Goal: Task Accomplishment & Management: Use online tool/utility

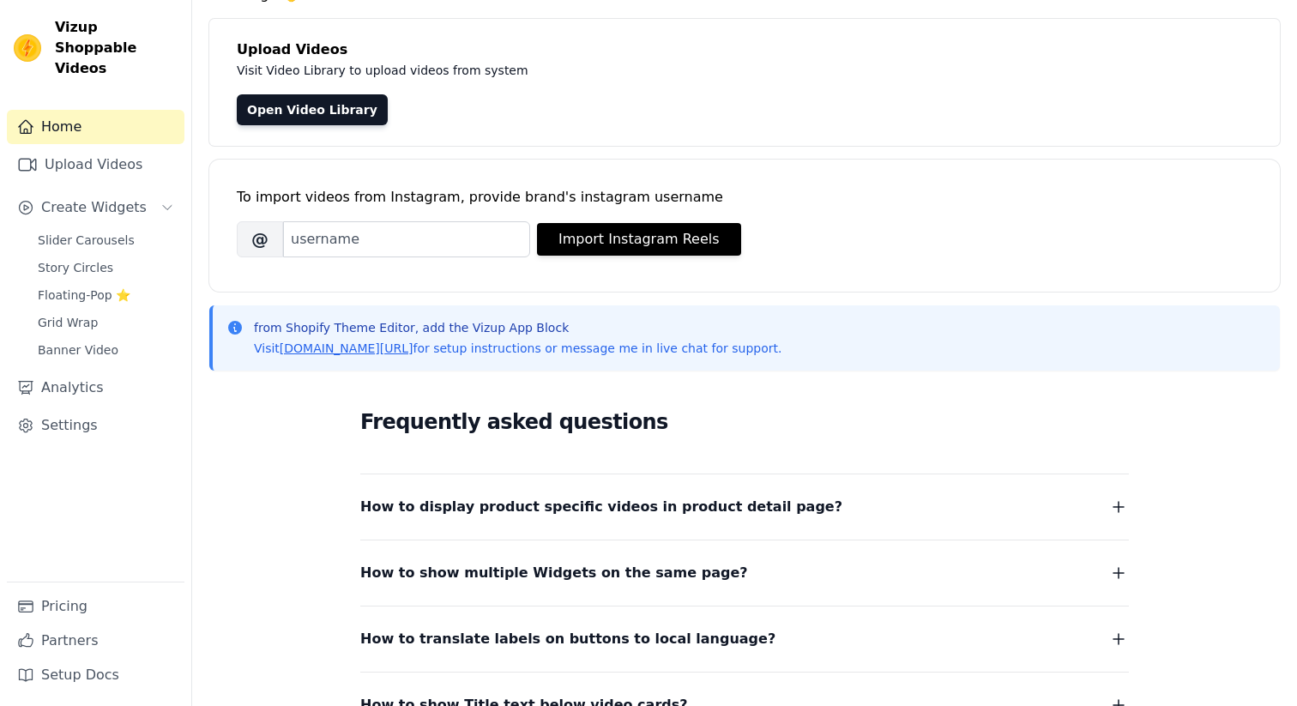
scroll to position [97, 0]
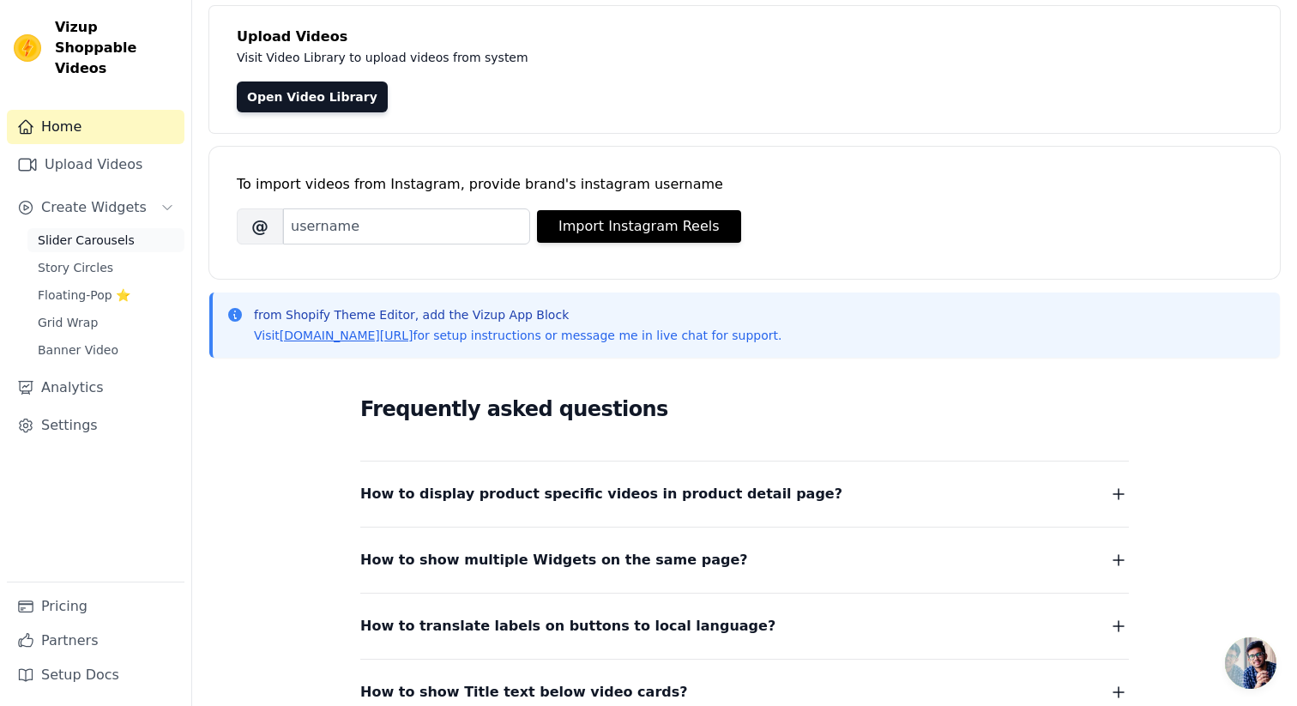
click at [70, 232] on span "Slider Carousels" at bounding box center [86, 240] width 97 height 17
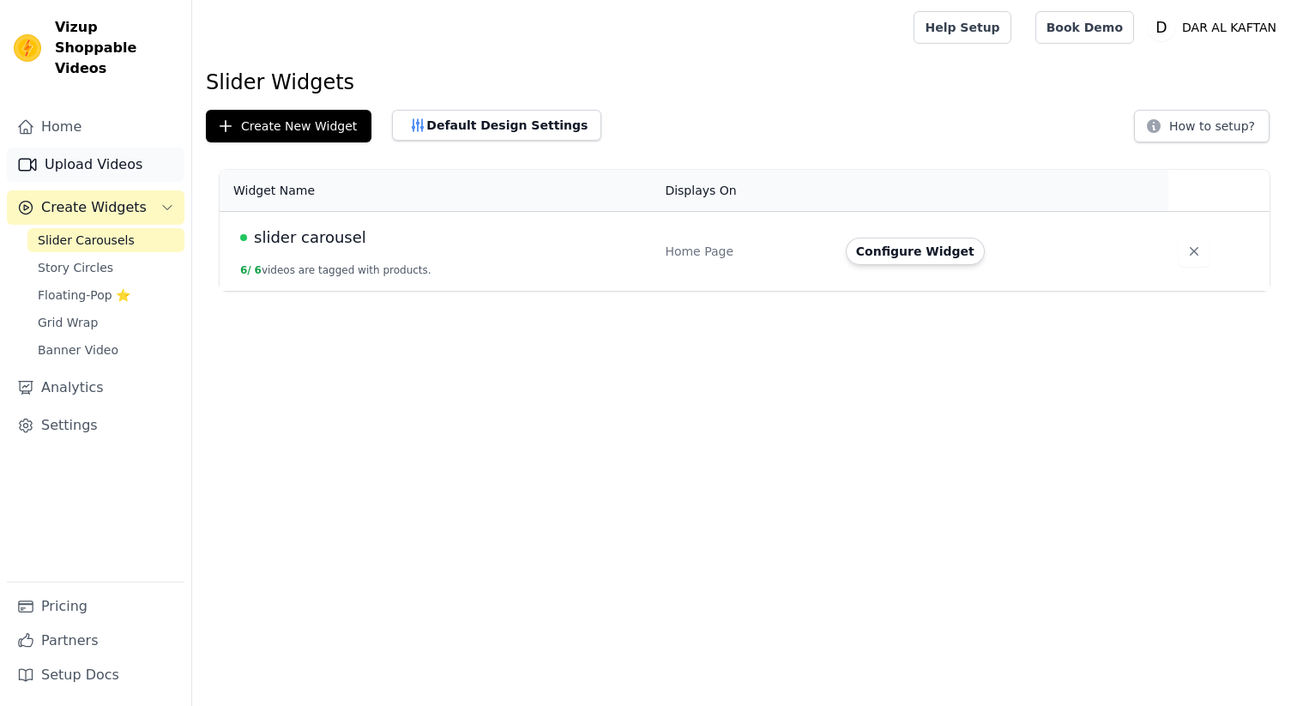
click at [100, 148] on link "Upload Videos" at bounding box center [96, 165] width 178 height 34
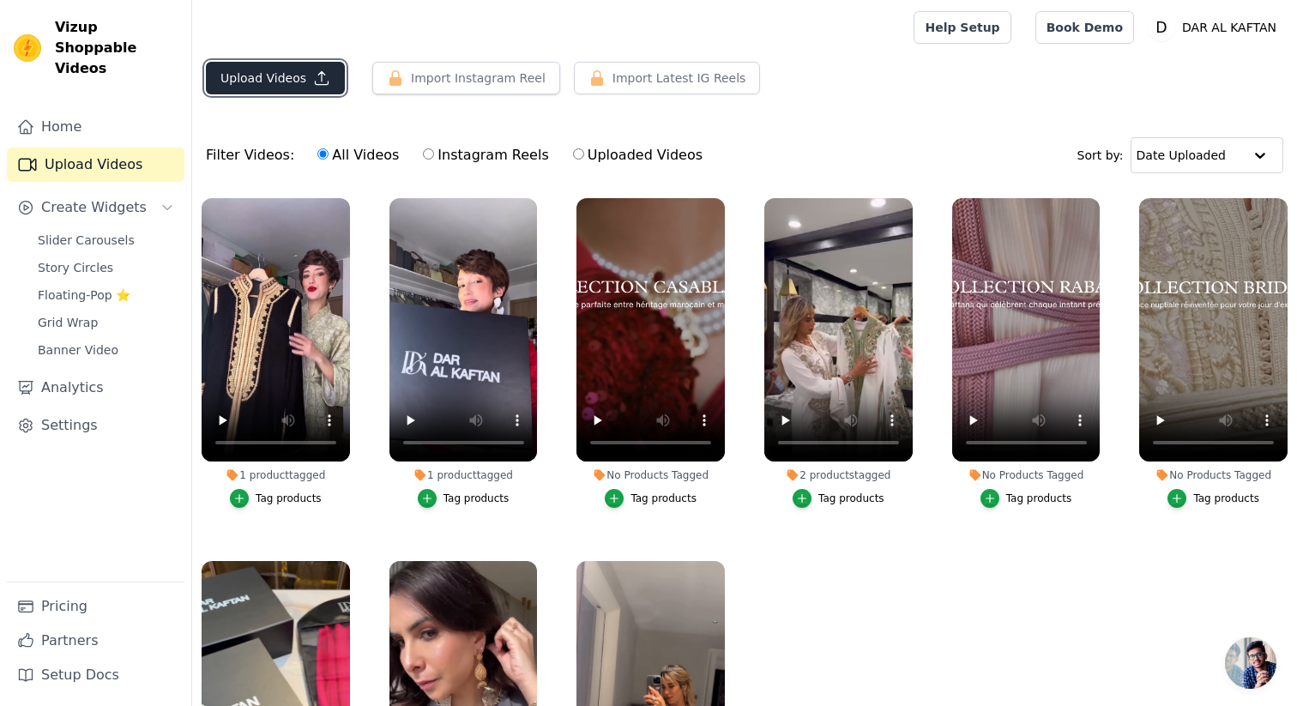
click at [285, 76] on button "Upload Videos" at bounding box center [275, 78] width 139 height 33
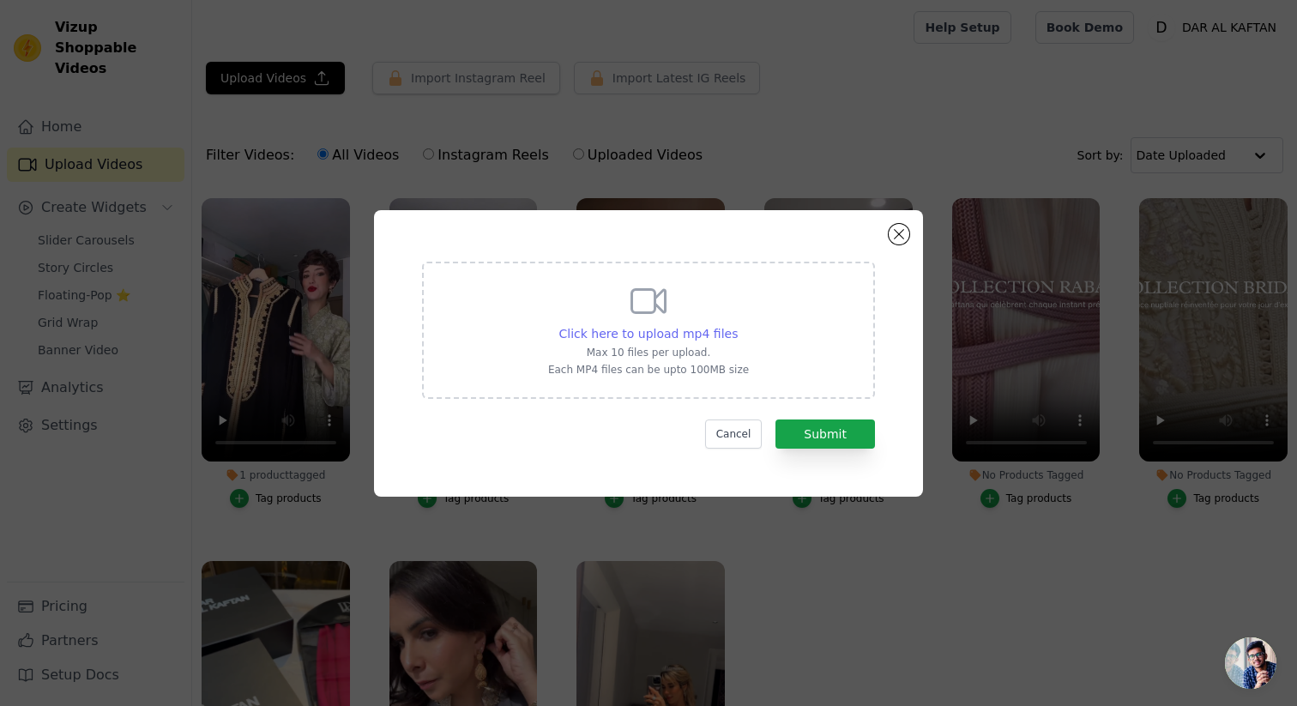
click at [678, 333] on span "Click here to upload mp4 files" at bounding box center [648, 334] width 179 height 14
click at [737, 325] on input "Click here to upload mp4 files Max 10 files per upload. Each MP4 files can be u…" at bounding box center [737, 324] width 1 height 1
click at [642, 335] on span "Click here to upload mp4 files" at bounding box center [648, 334] width 179 height 14
click at [737, 325] on input "Click here to upload mp4 files Max 10 files per upload. Each MP4 files can be u…" at bounding box center [737, 324] width 1 height 1
type input "C:\fakepath\AQNqLJoGcKs5O5RNOfRgCbr4rv3gCq4IvyoP3BoCOBeVdkYpWumtQDZBMgTFoTT_BDj…"
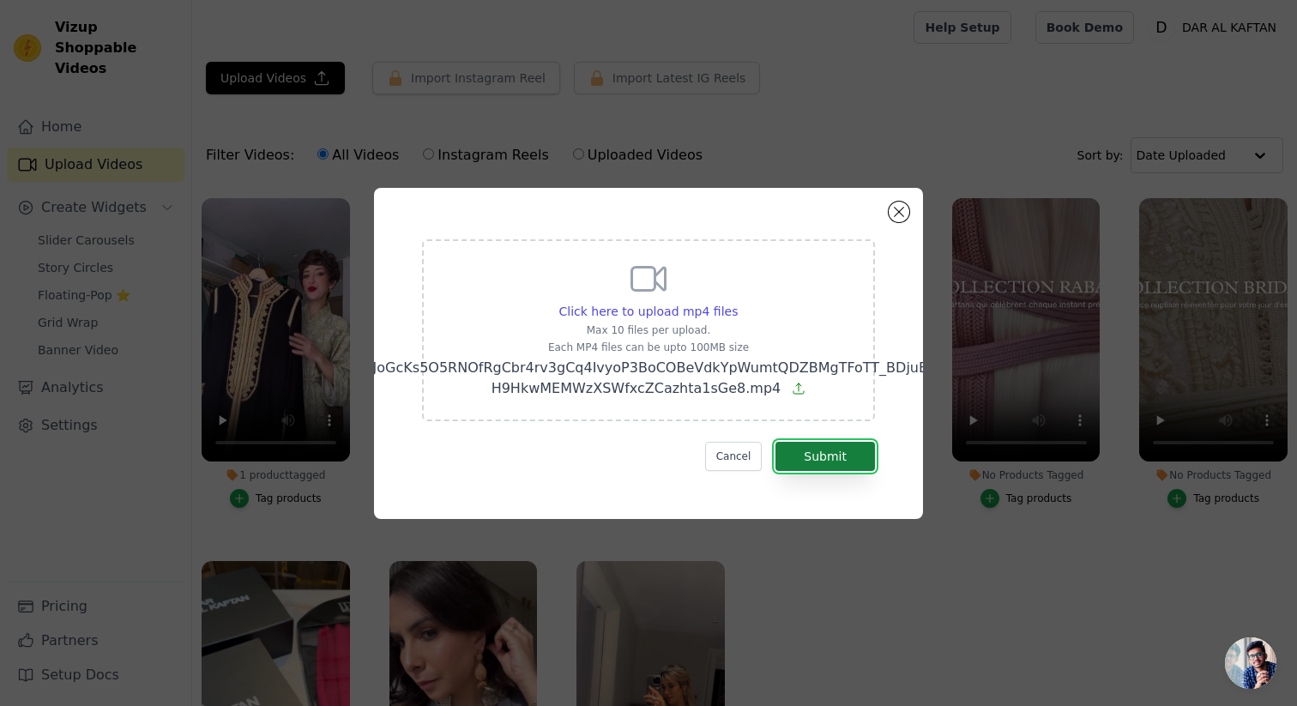
click at [822, 458] on button "Submit" at bounding box center [826, 456] width 100 height 29
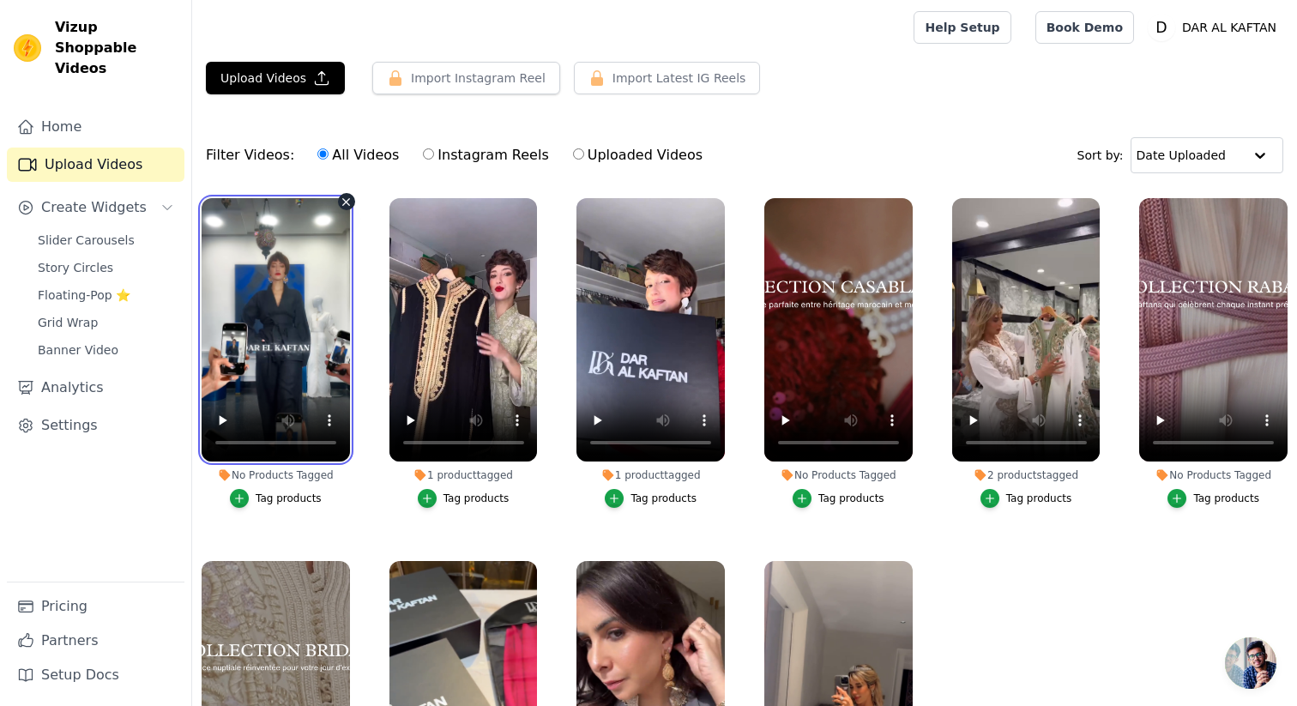
click at [285, 357] on video at bounding box center [276, 329] width 148 height 263
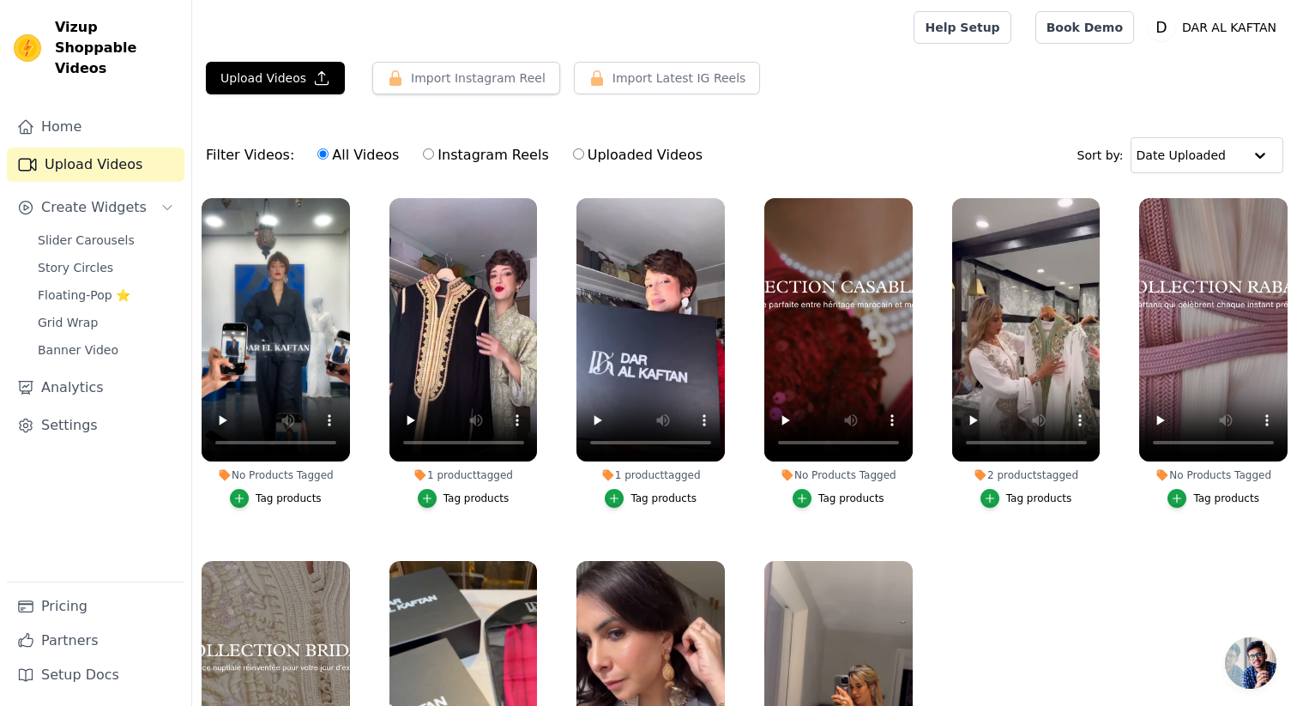
click at [108, 232] on div "Slider Carousels Story Circles Floating-Pop ⭐ Grid Wrap Banner Video" at bounding box center [105, 295] width 157 height 134
click at [103, 232] on span "Slider Carousels" at bounding box center [86, 240] width 97 height 17
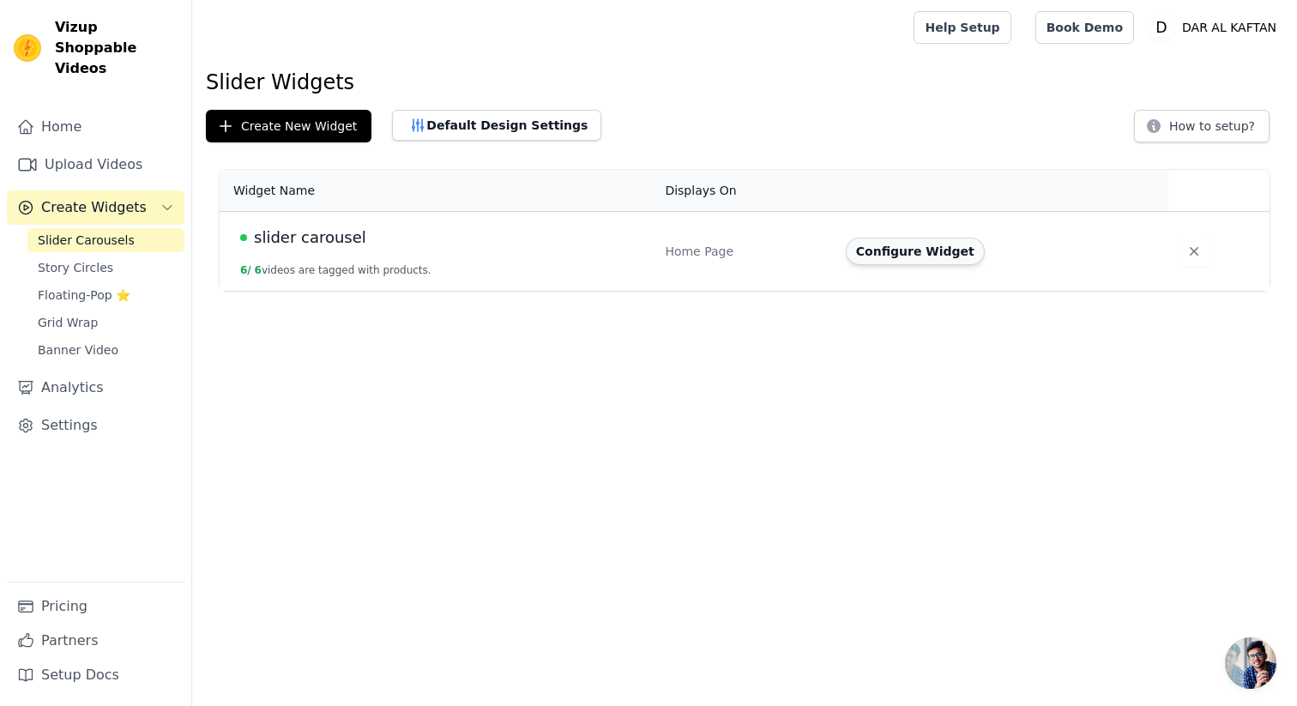
click at [926, 256] on button "Configure Widget" at bounding box center [915, 251] width 139 height 27
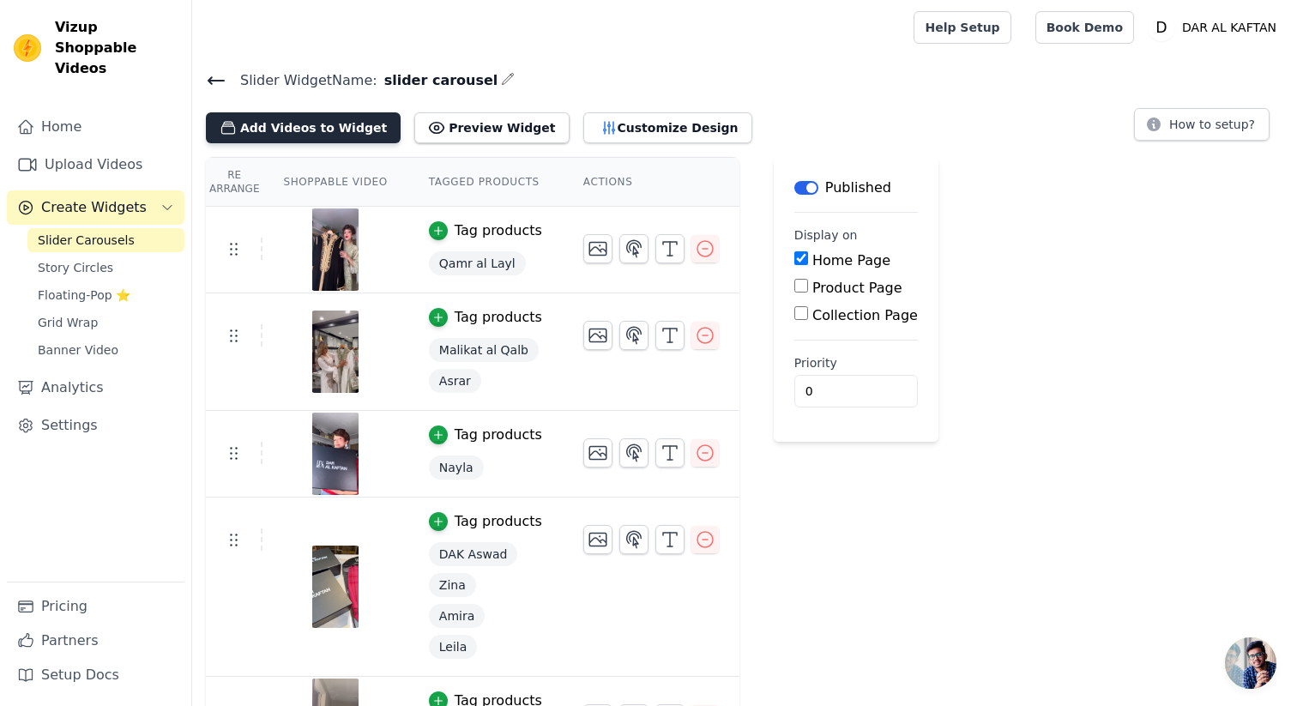
click at [273, 134] on button "Add Videos to Widget" at bounding box center [303, 127] width 195 height 31
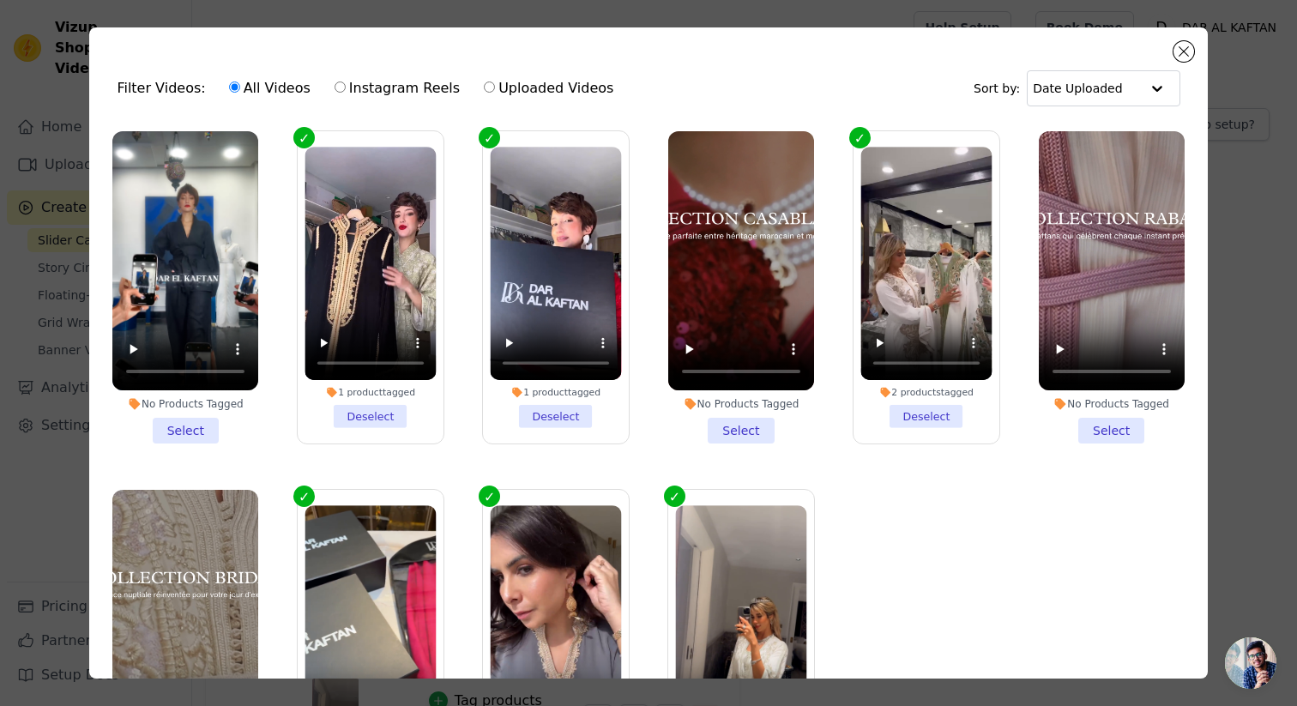
click at [192, 441] on li "No Products Tagged Select" at bounding box center [185, 287] width 146 height 312
click at [0, 0] on input "No Products Tagged Select" at bounding box center [0, 0] width 0 height 0
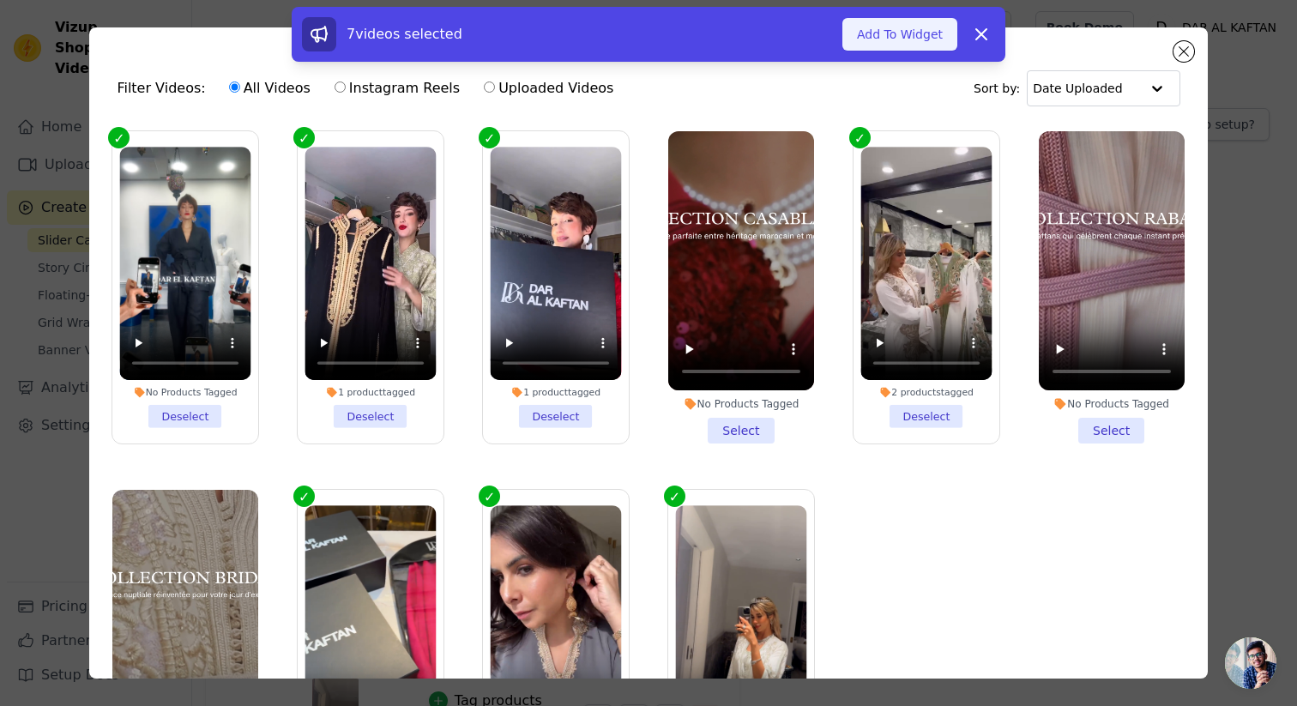
click at [884, 46] on button "Add To Widget" at bounding box center [899, 34] width 115 height 33
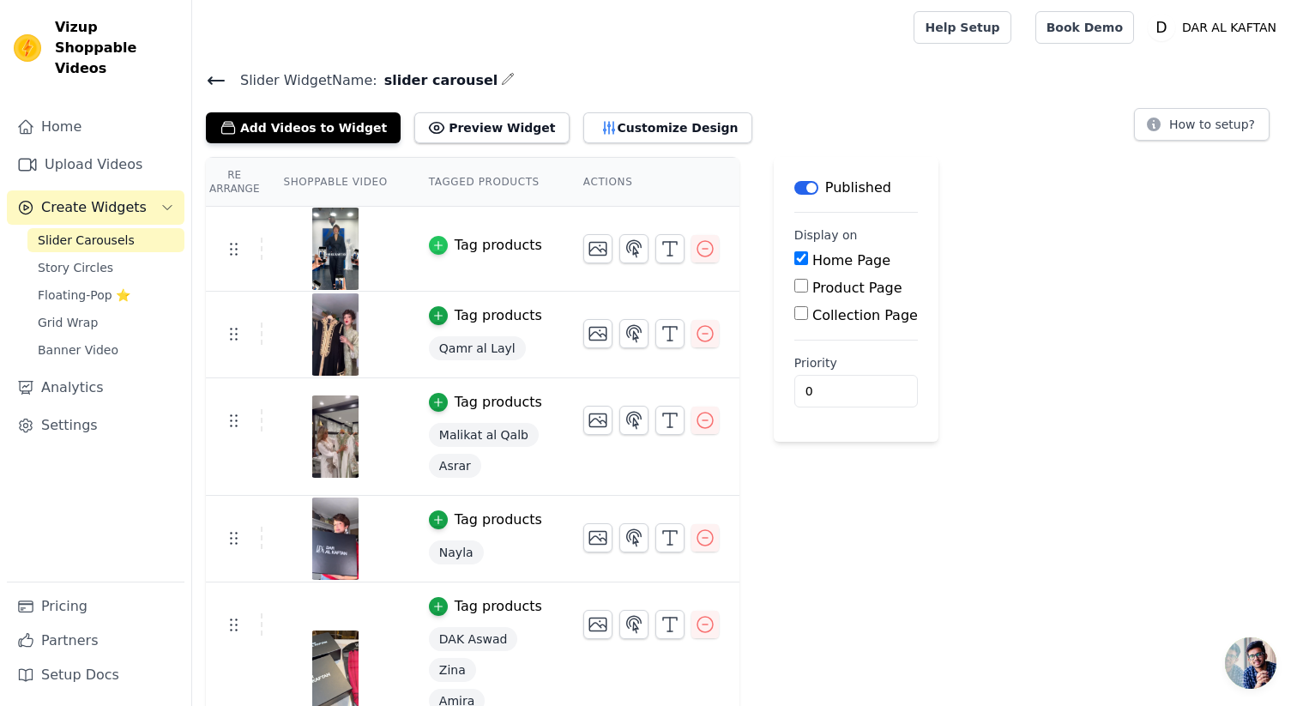
click at [435, 243] on icon "button" at bounding box center [438, 245] width 12 height 12
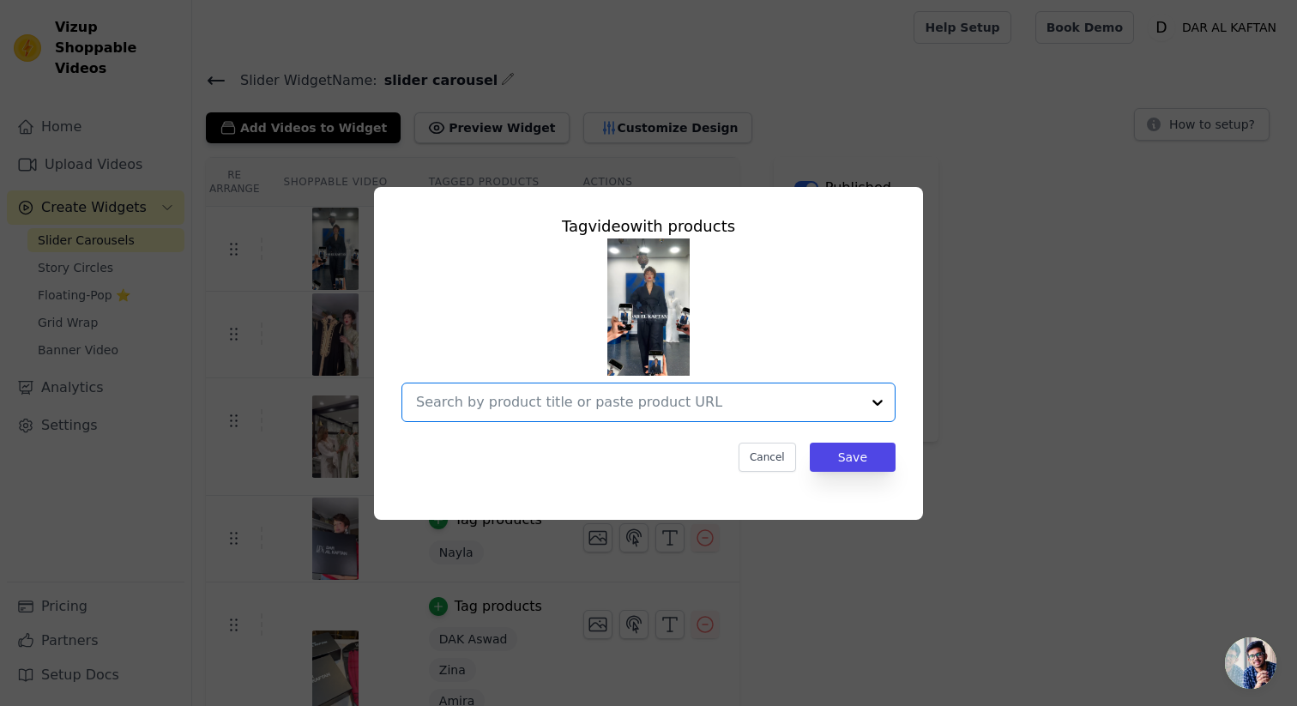
click at [678, 399] on input "text" at bounding box center [638, 402] width 444 height 21
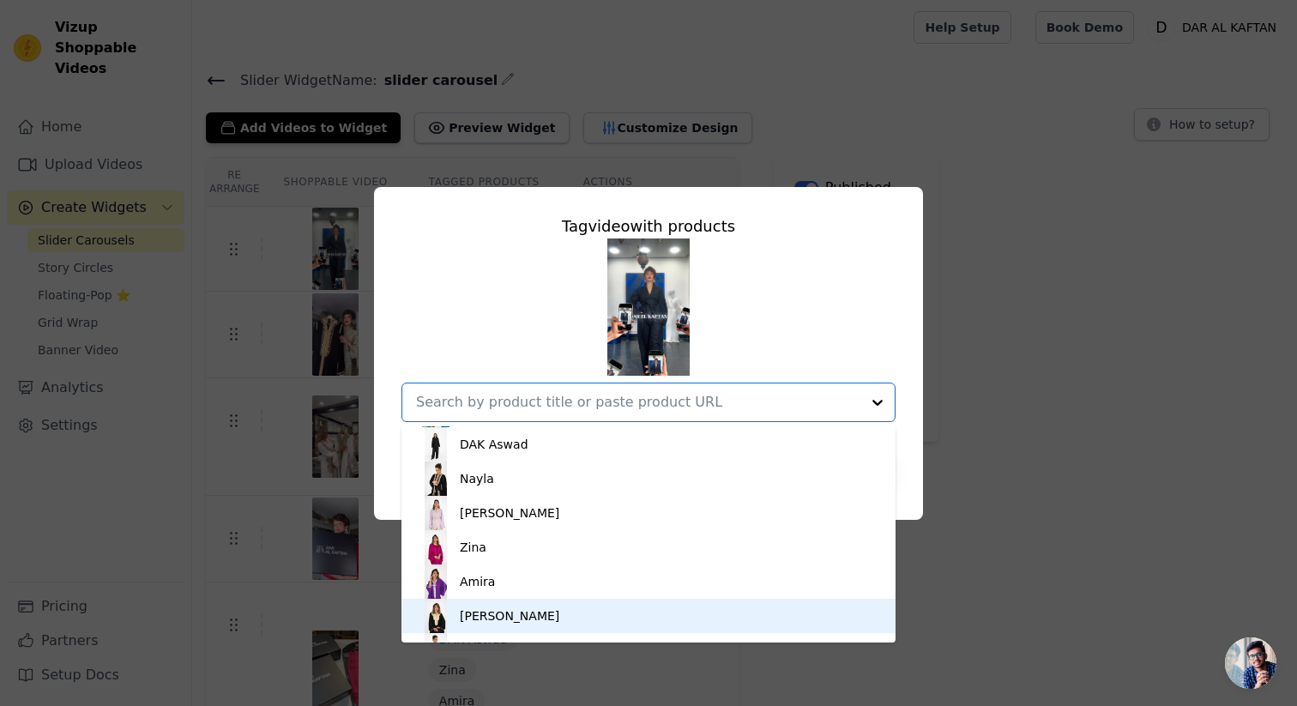
scroll to position [304, 0]
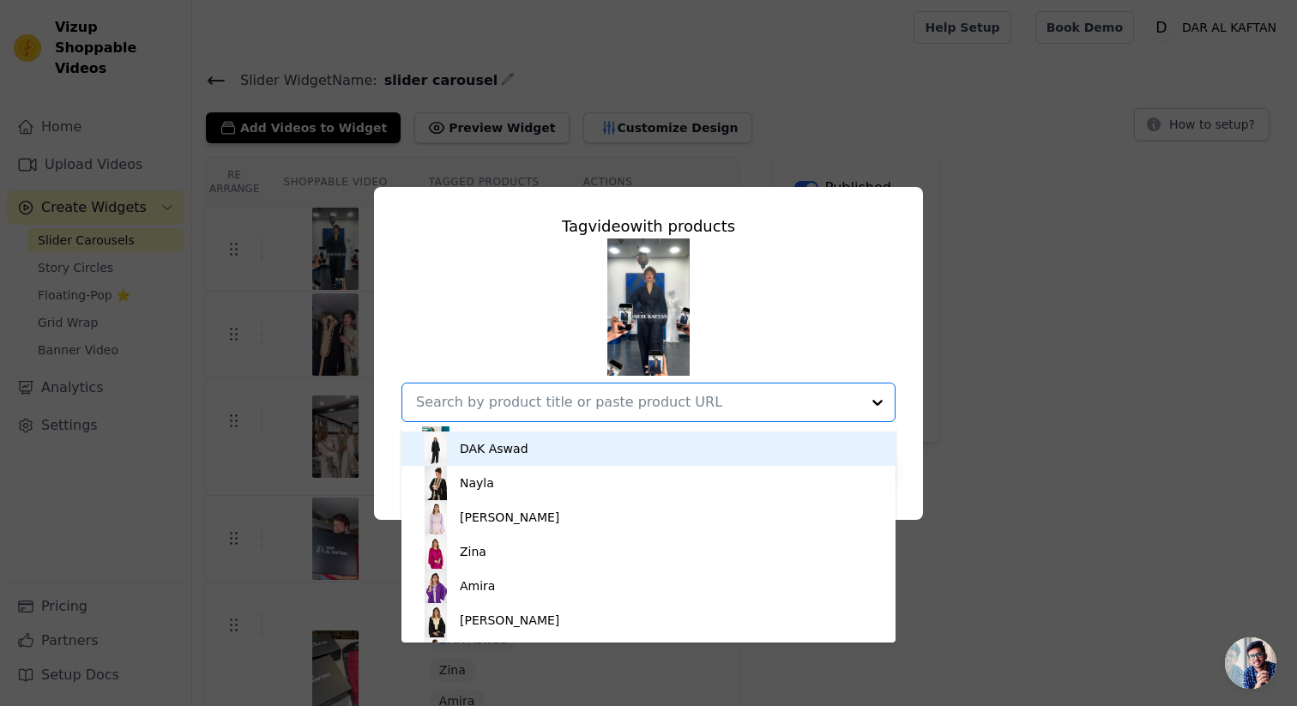
click at [513, 455] on div "DAK Aswad" at bounding box center [494, 448] width 69 height 17
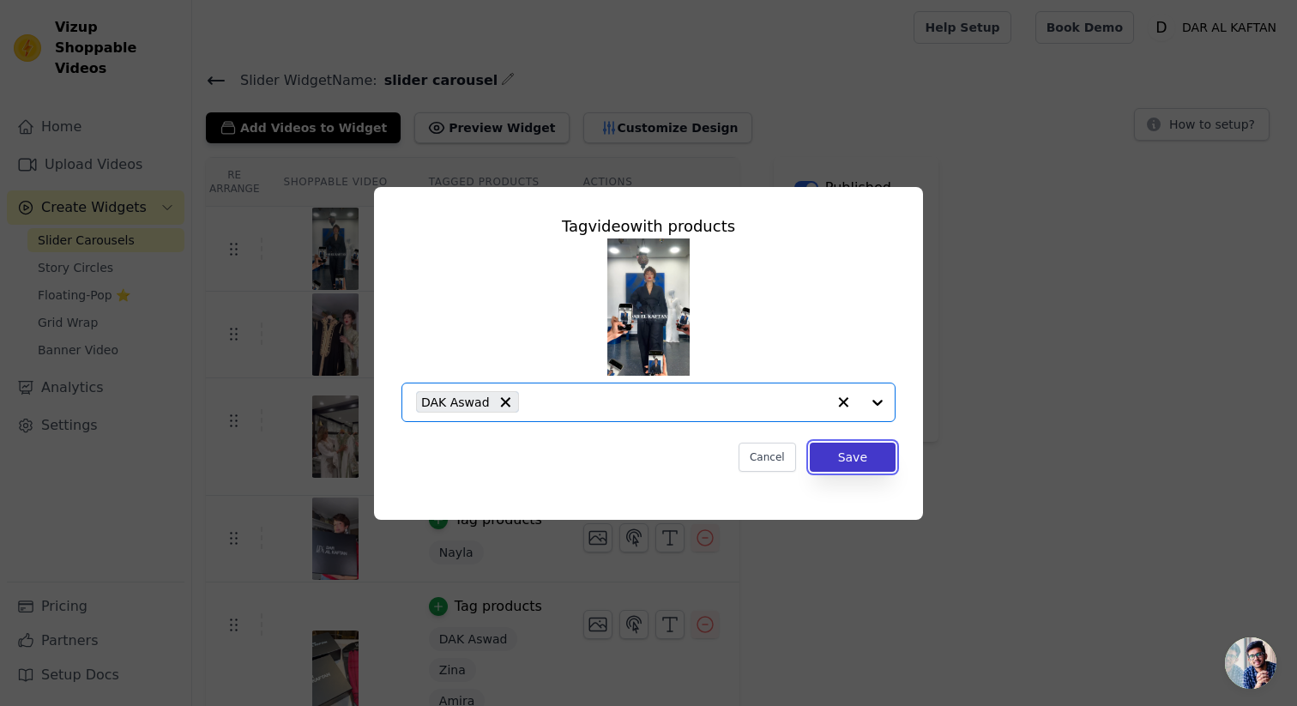
click at [862, 453] on button "Save" at bounding box center [853, 457] width 86 height 29
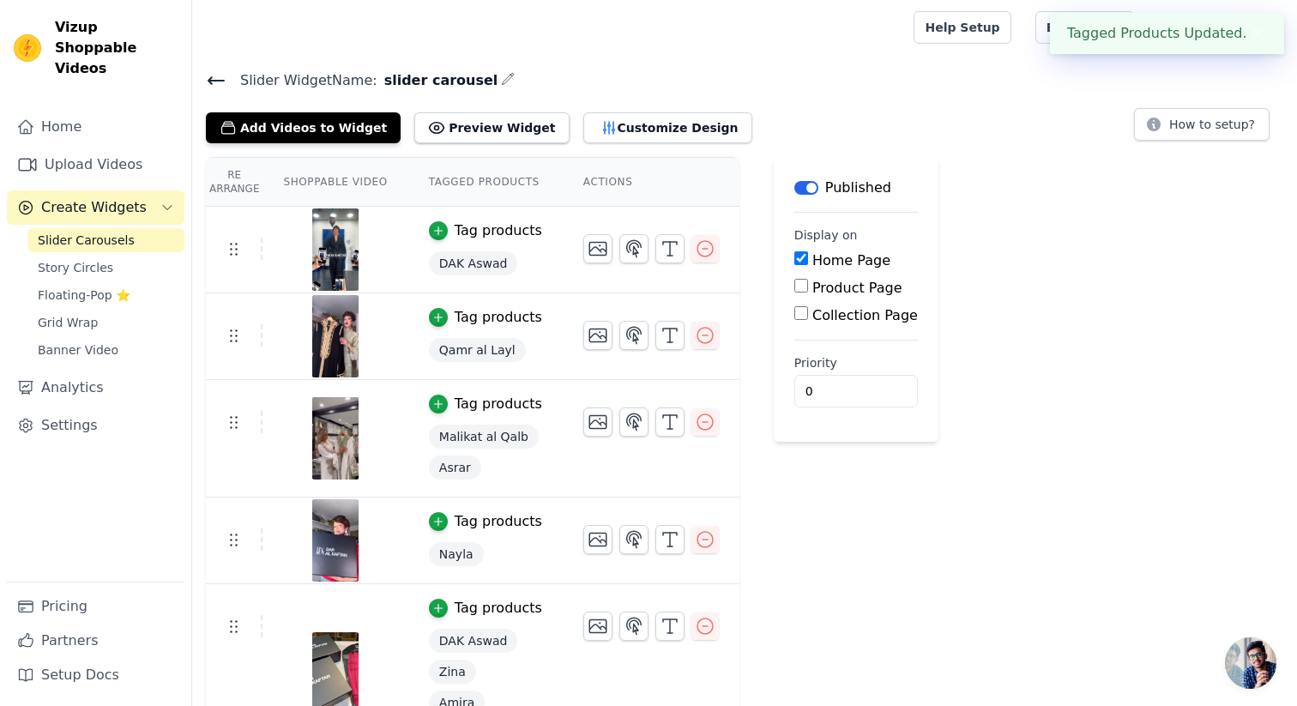
click at [335, 241] on img at bounding box center [335, 249] width 48 height 82
click at [335, 259] on img at bounding box center [335, 249] width 48 height 82
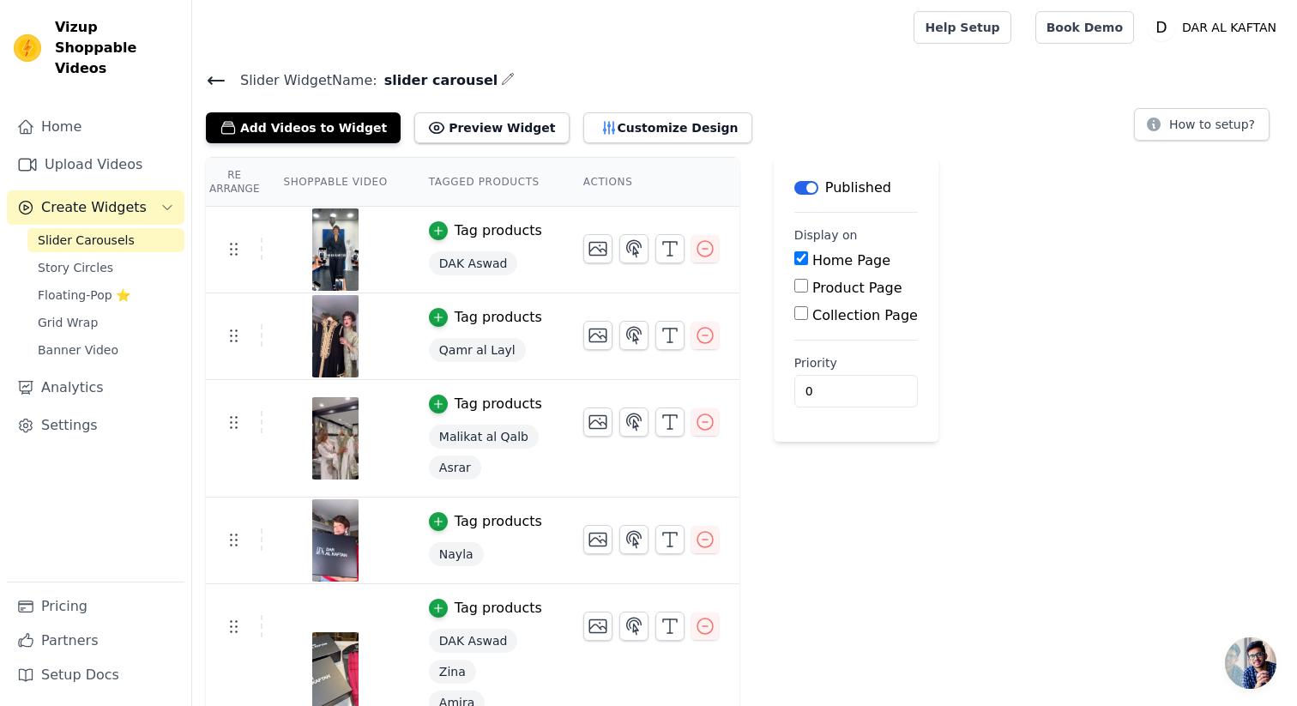
click at [335, 259] on img at bounding box center [335, 249] width 48 height 82
click at [345, 248] on img at bounding box center [335, 249] width 48 height 82
click at [667, 252] on icon "button" at bounding box center [670, 248] width 21 height 21
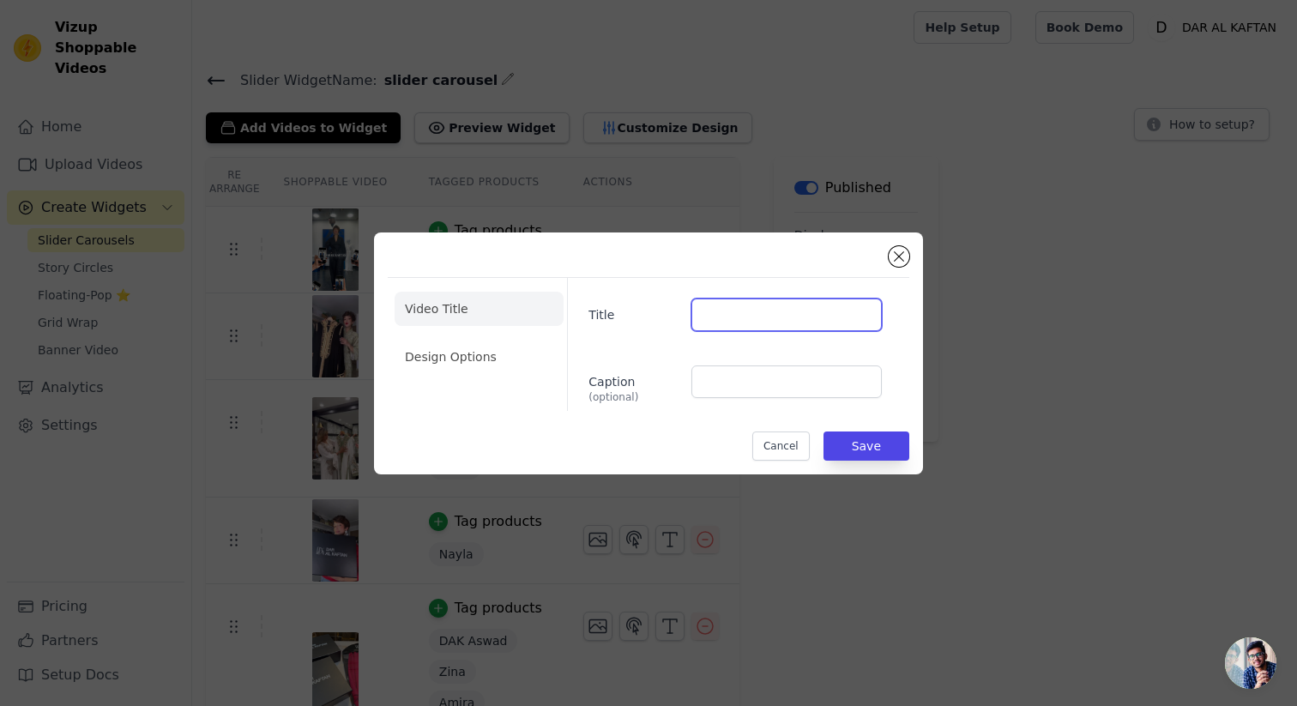
click at [709, 312] on input "Title" at bounding box center [786, 315] width 190 height 33
type input "@moroccan.mirage"
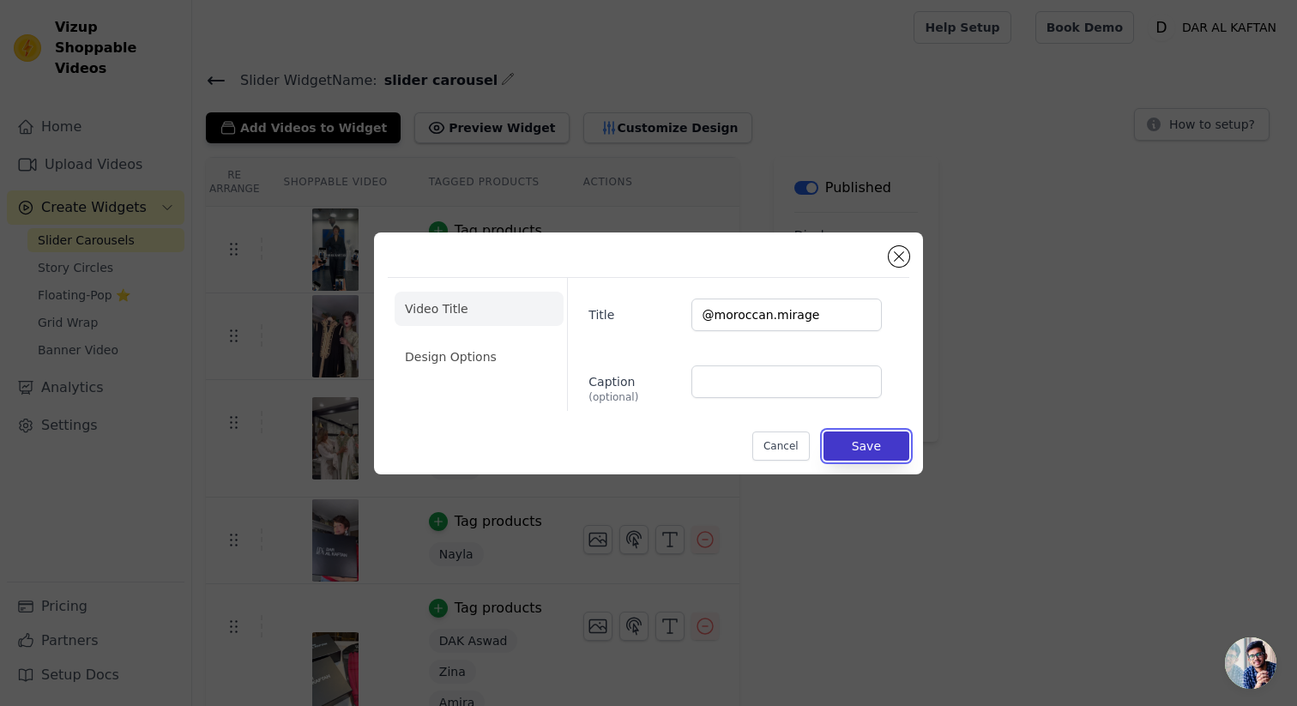
click at [868, 455] on button "Save" at bounding box center [867, 446] width 86 height 29
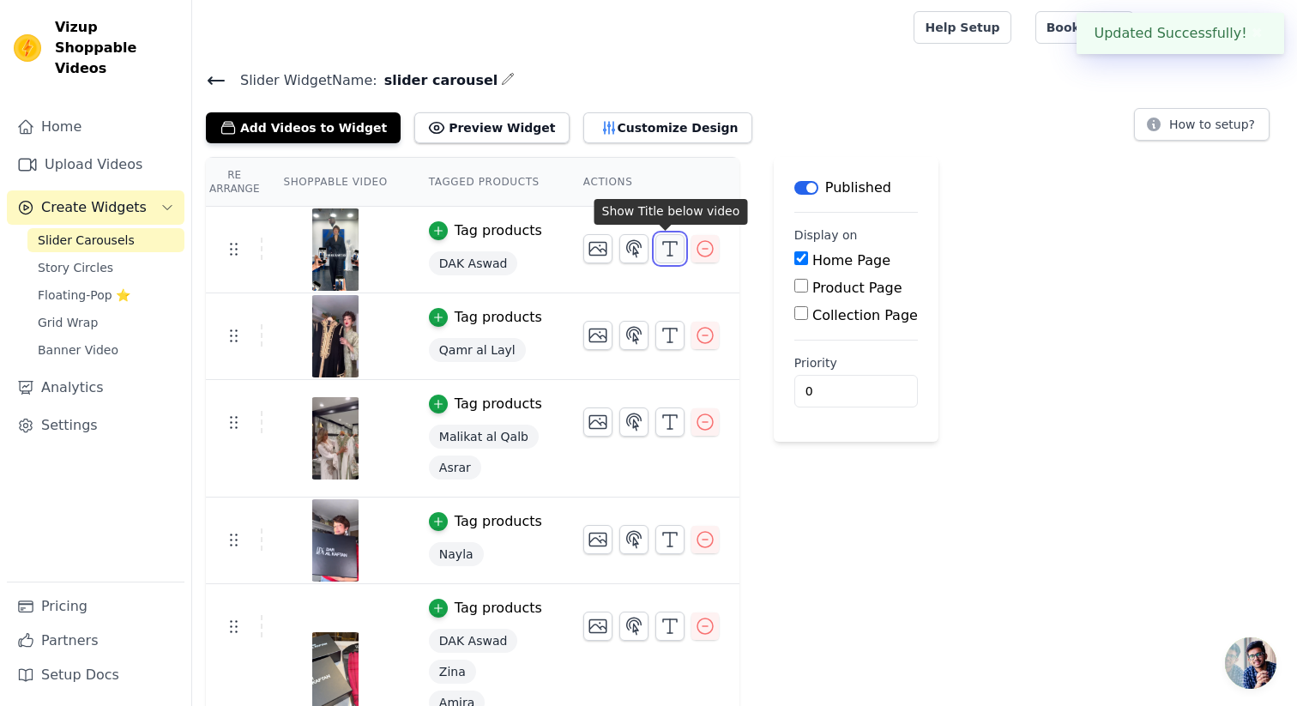
click at [662, 256] on icon "button" at bounding box center [670, 248] width 21 height 21
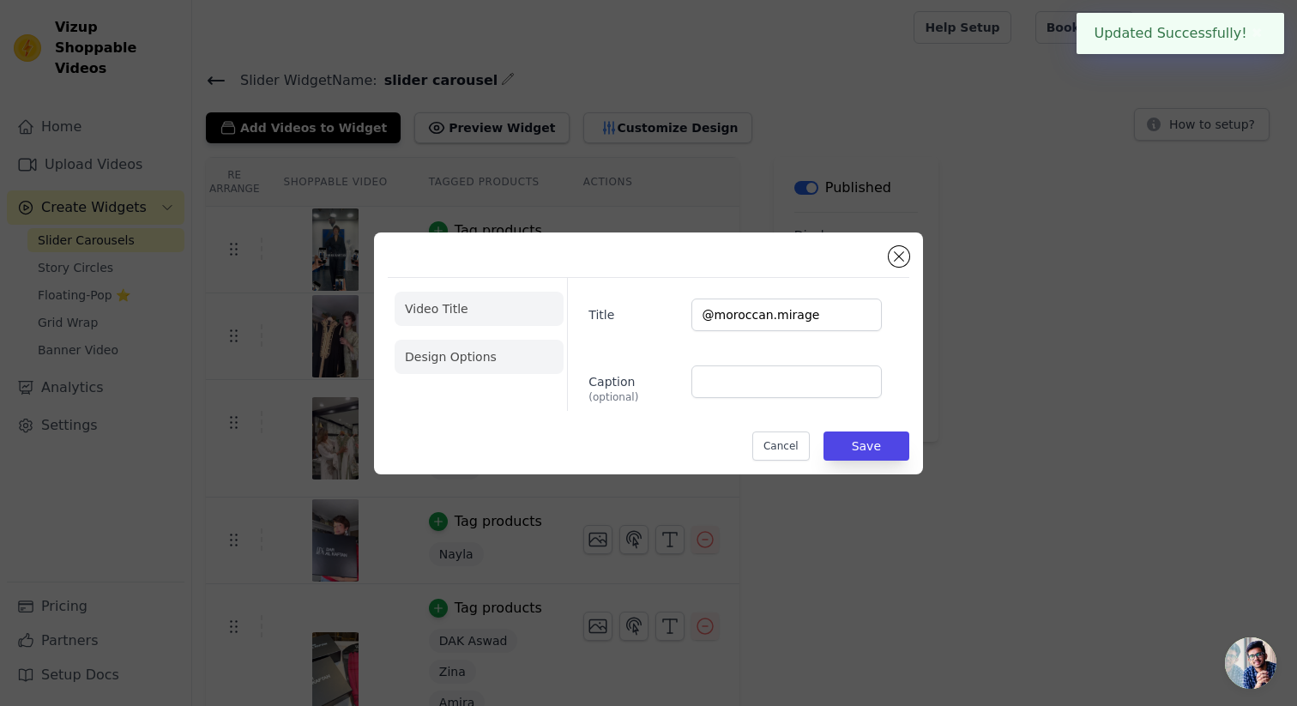
click at [470, 353] on li "Design Options" at bounding box center [479, 357] width 169 height 34
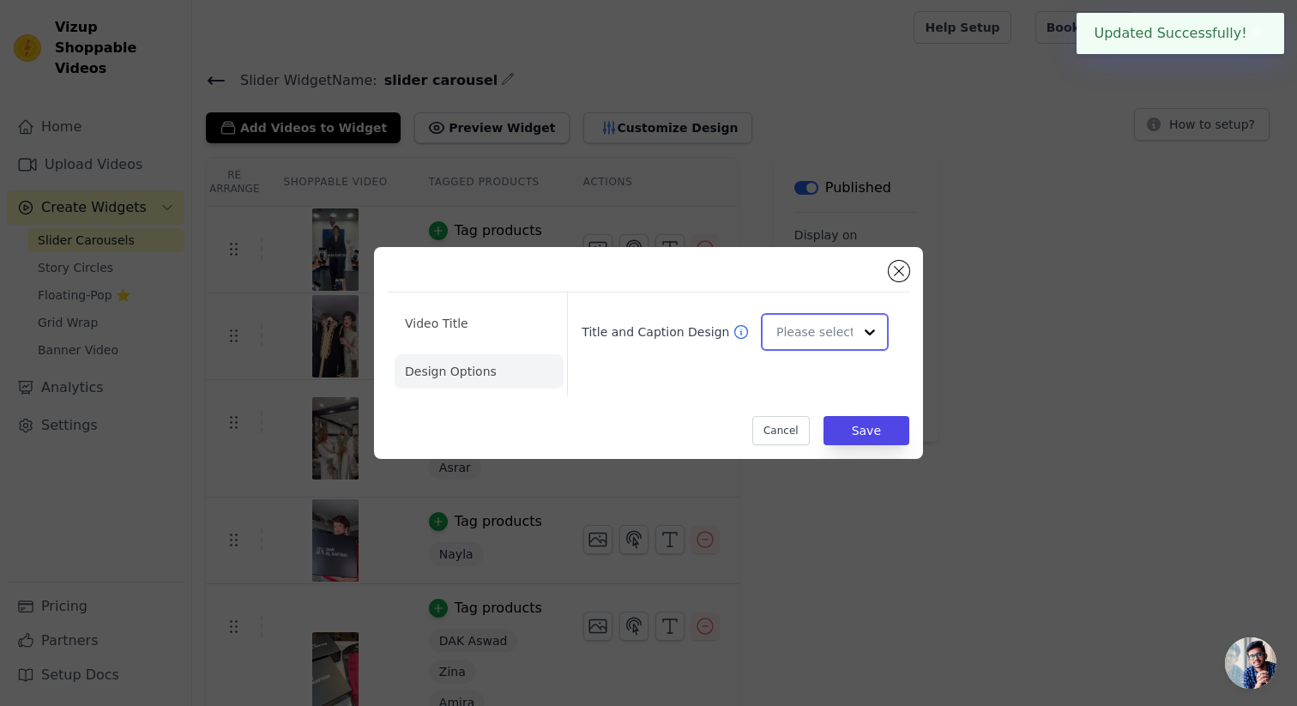
click at [845, 332] on input "Title and Caption Design" at bounding box center [814, 332] width 76 height 34
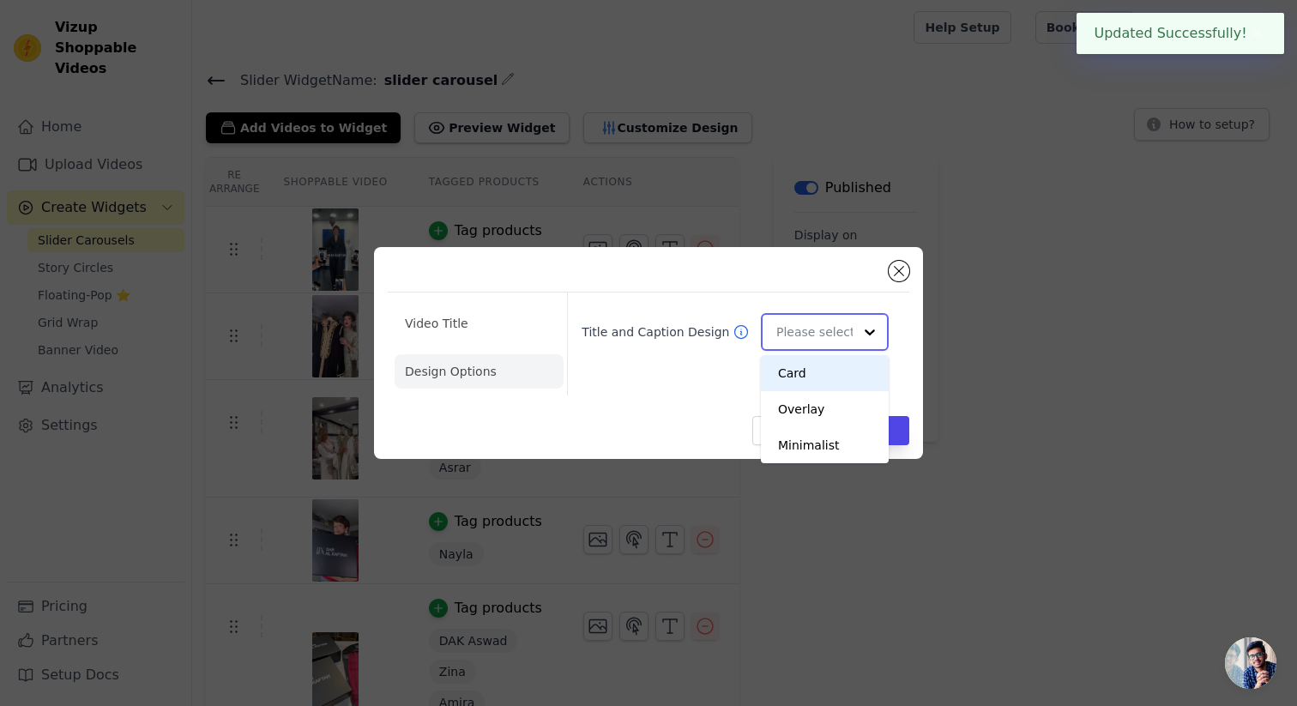
scroll to position [0, 0]
click at [841, 396] on div "Overlay" at bounding box center [825, 409] width 128 height 36
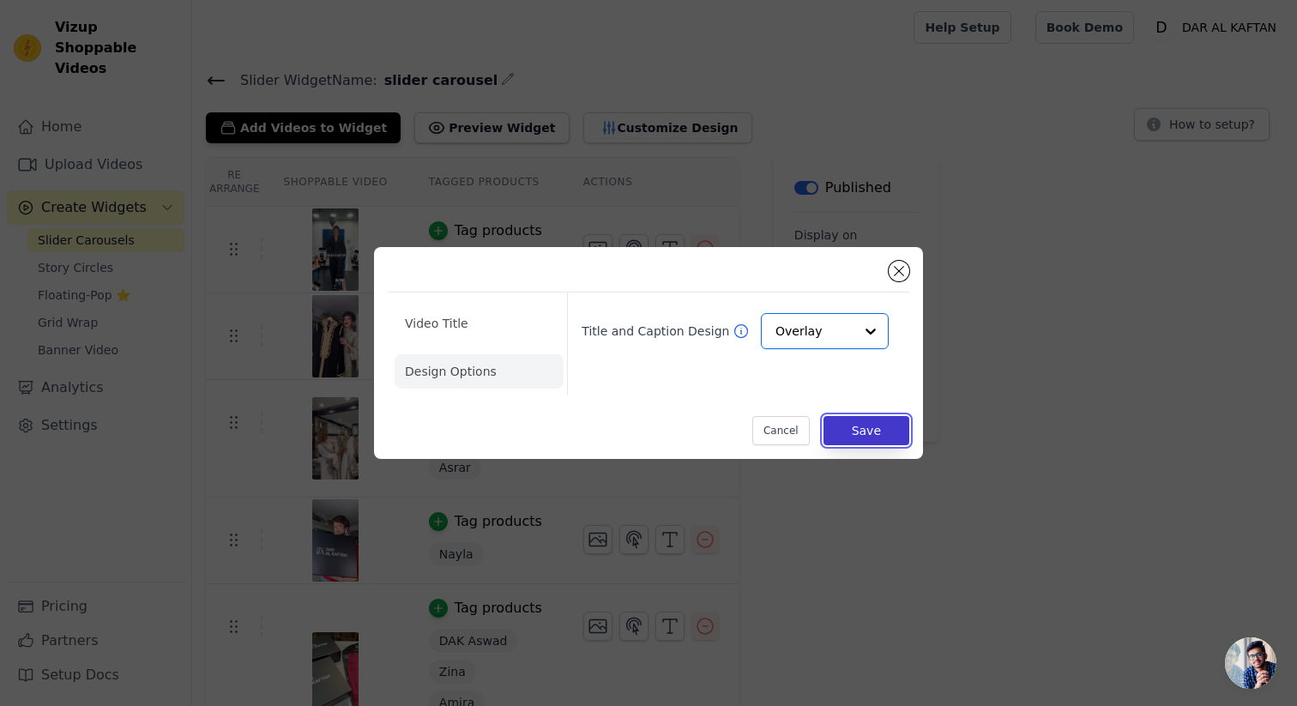
click at [848, 436] on button "Save" at bounding box center [867, 430] width 86 height 29
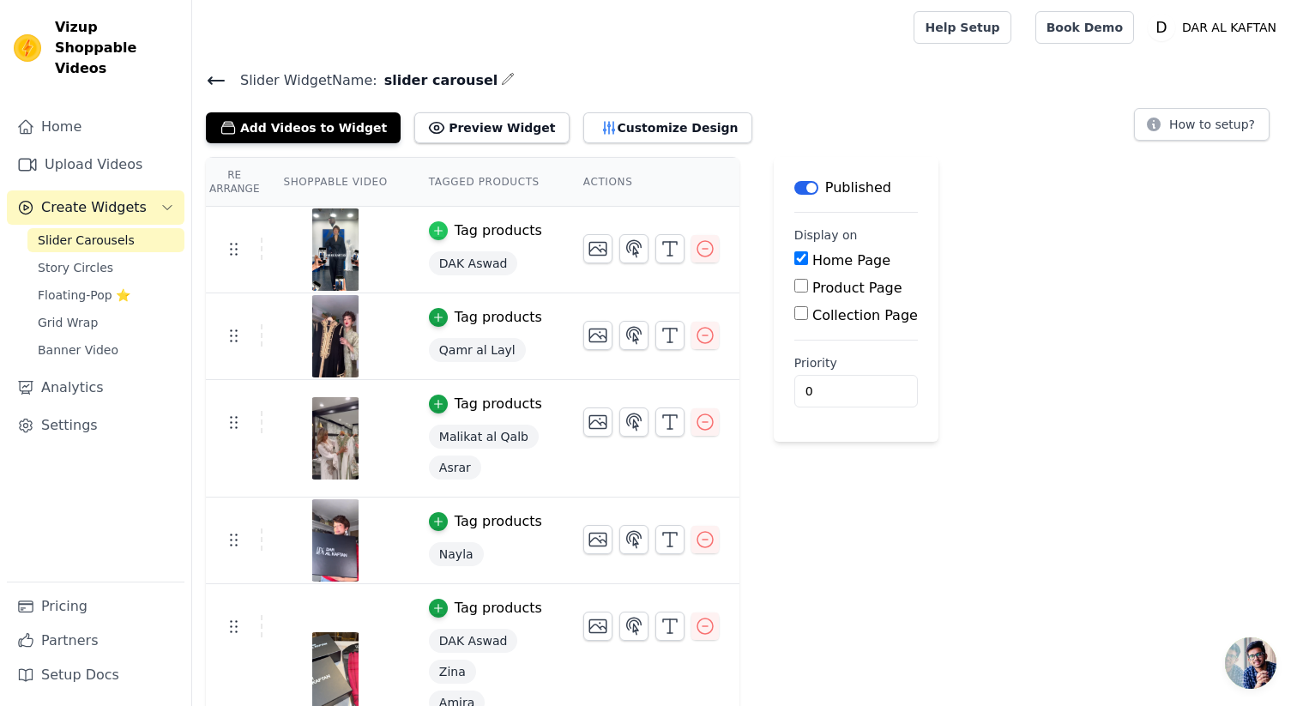
click at [442, 231] on icon "button" at bounding box center [438, 231] width 12 height 12
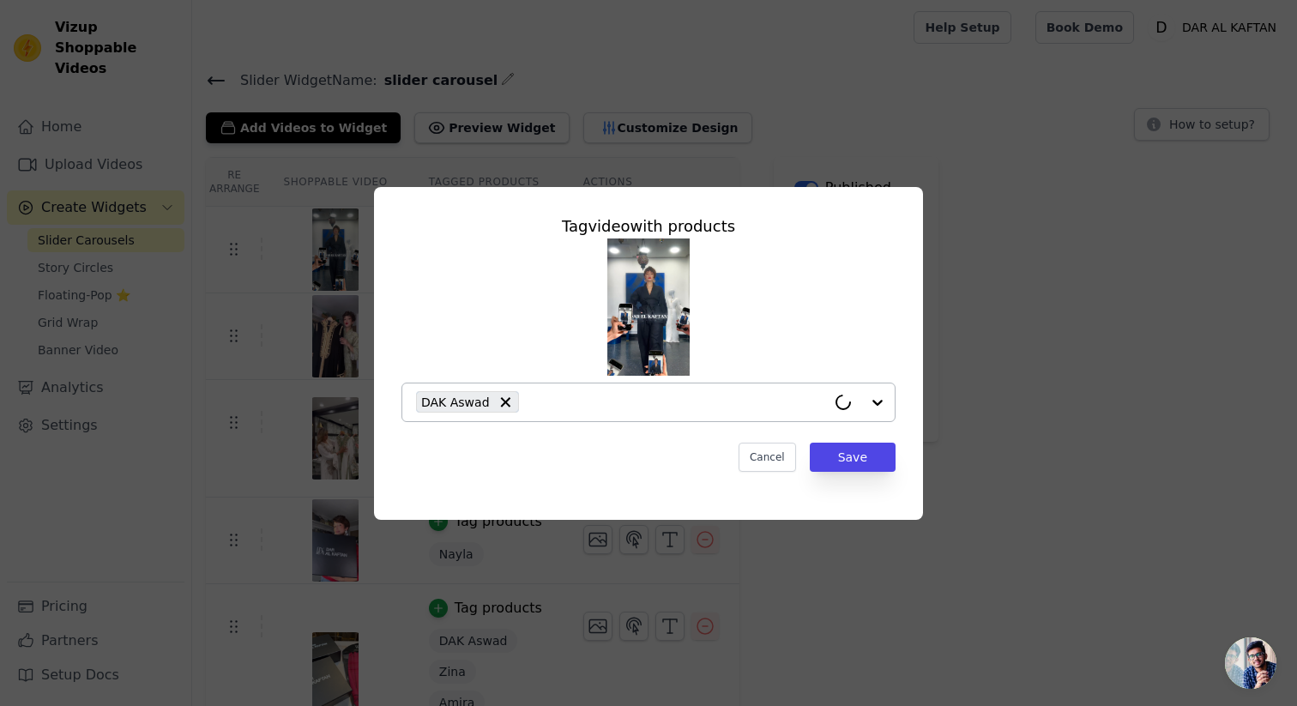
click at [601, 406] on input "text" at bounding box center [677, 402] width 299 height 21
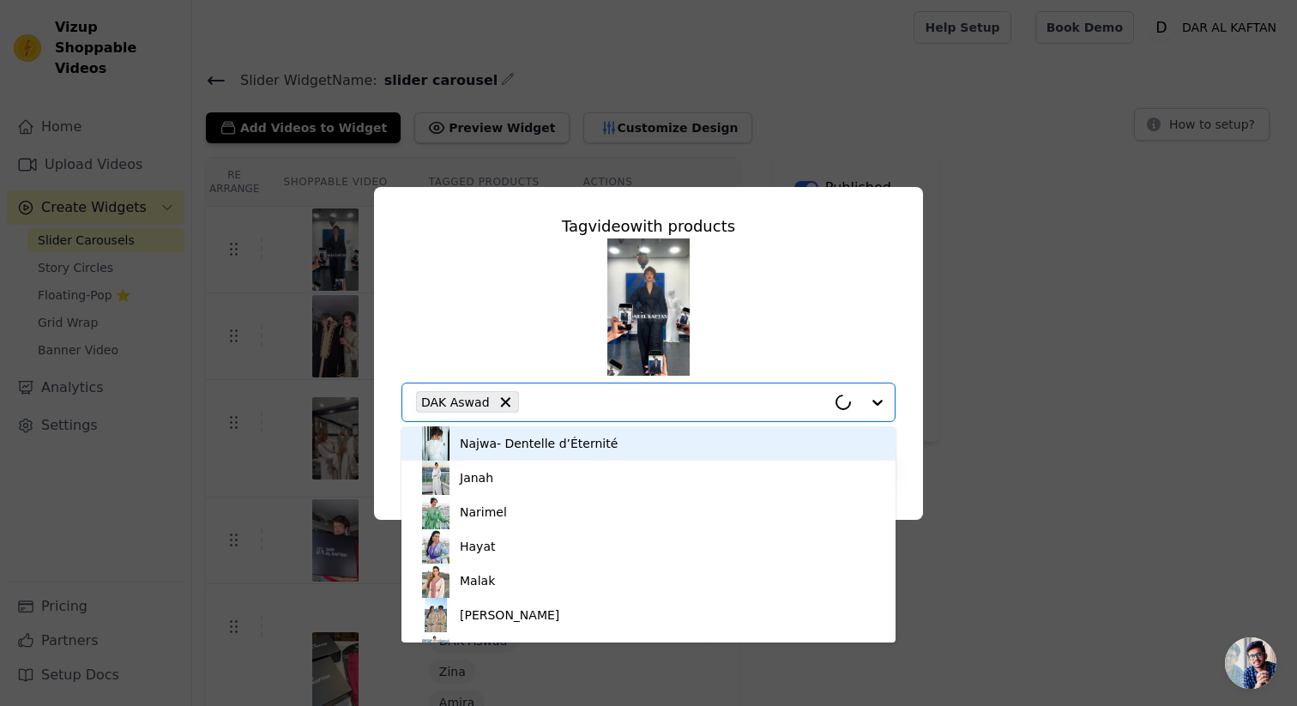
click at [601, 406] on input "text" at bounding box center [677, 402] width 299 height 21
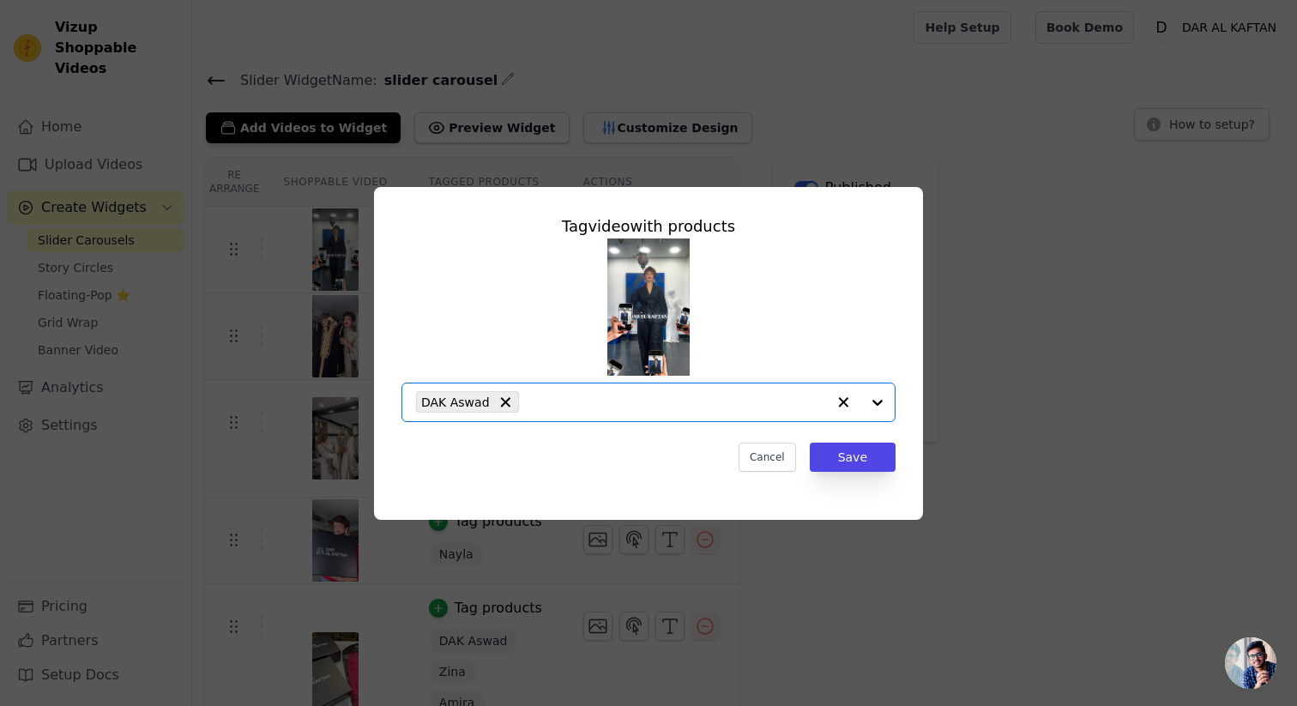
click at [601, 406] on input "text" at bounding box center [677, 402] width 299 height 21
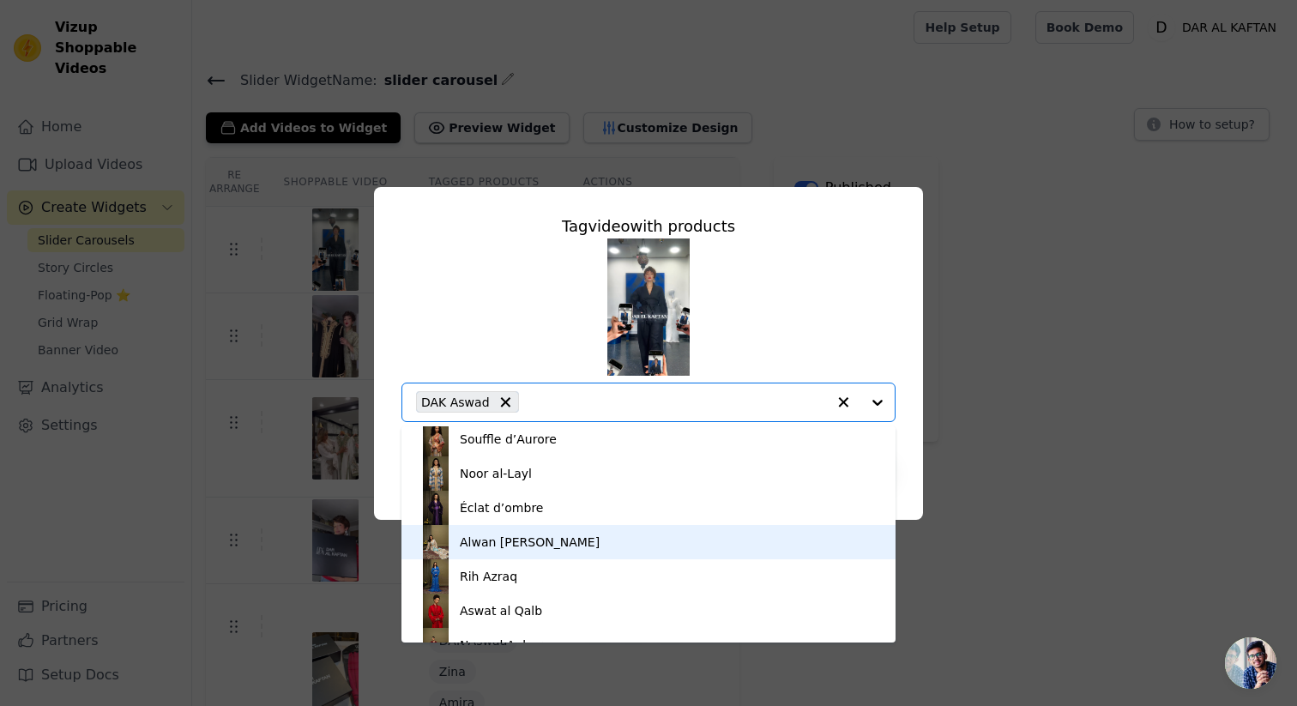
scroll to position [857, 0]
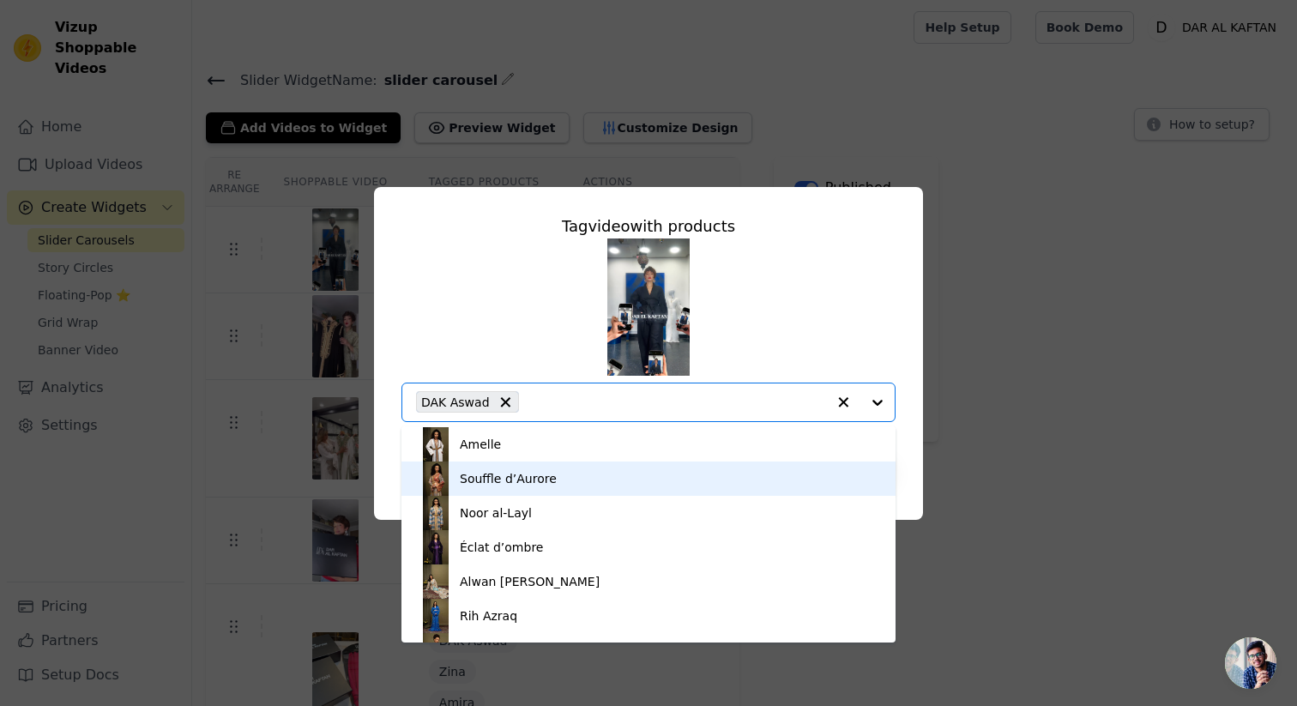
click at [556, 488] on div "Souffle d’Aurore" at bounding box center [649, 479] width 460 height 34
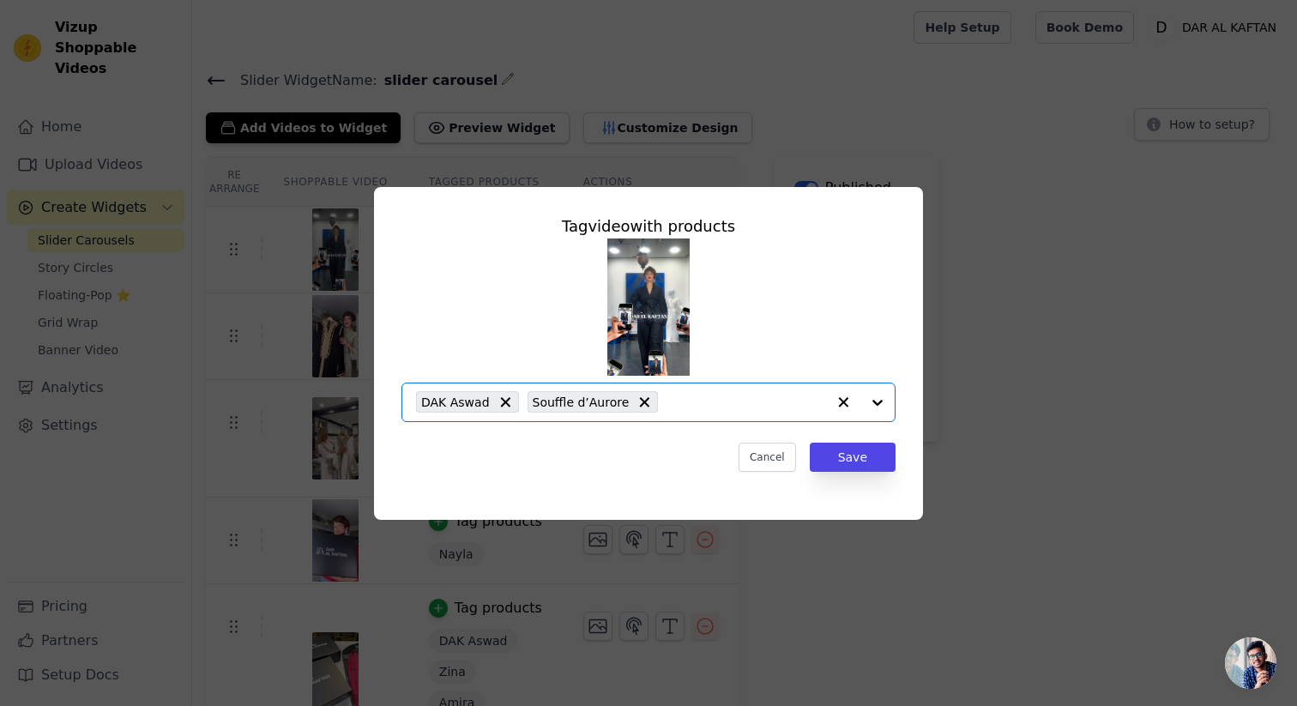
click at [667, 407] on input "text" at bounding box center [747, 402] width 160 height 21
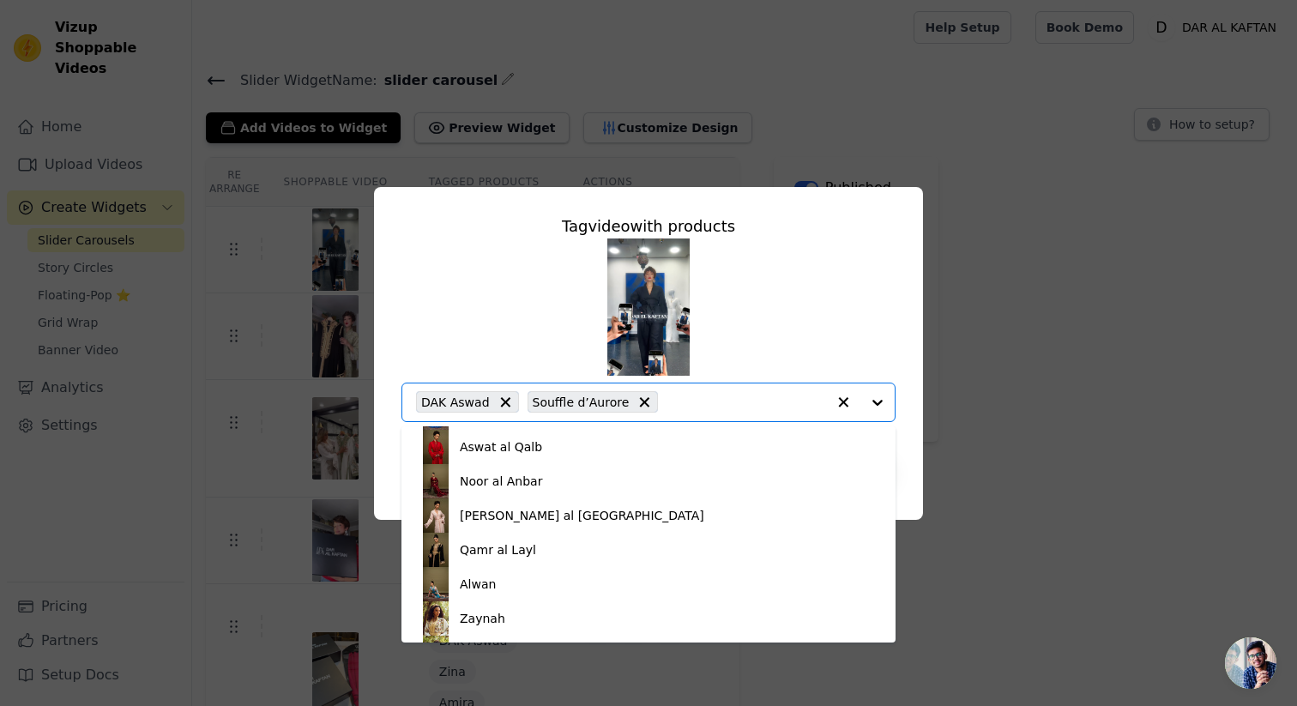
scroll to position [1059, 0]
click at [538, 524] on div "Ward al Sabah" at bounding box center [649, 516] width 460 height 34
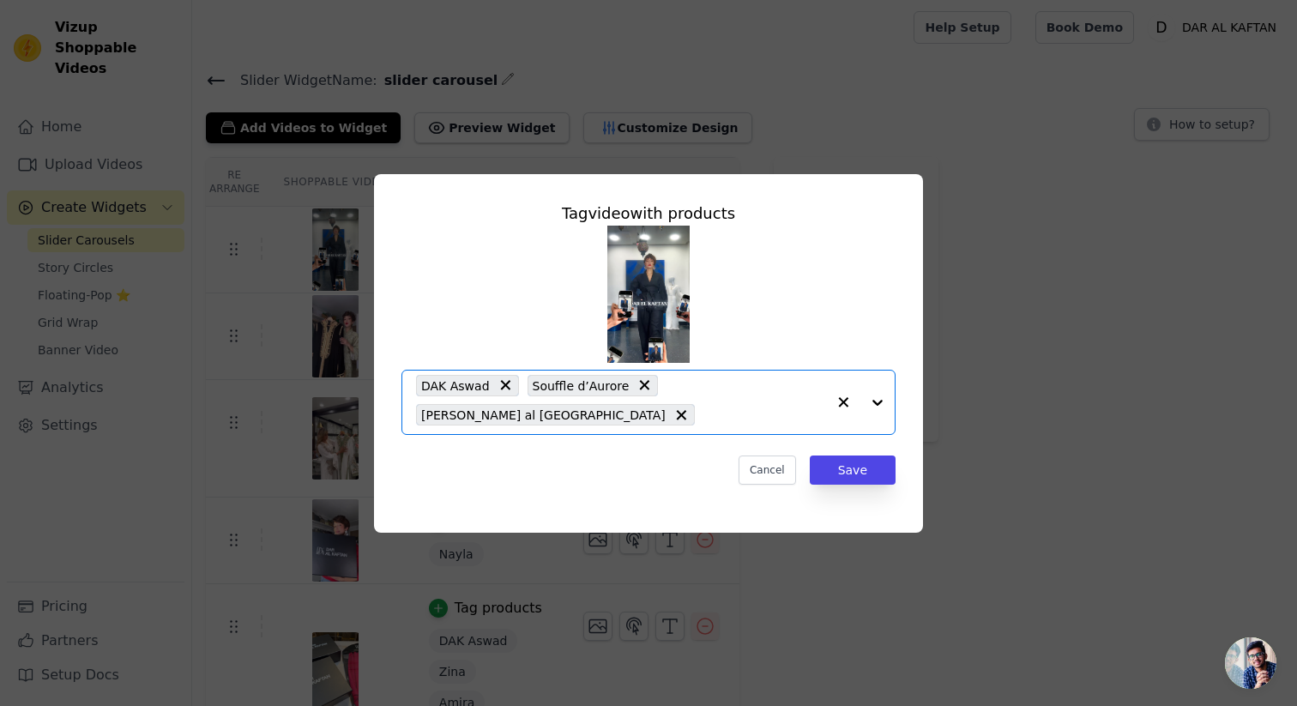
click at [783, 407] on input "text" at bounding box center [764, 415] width 123 height 21
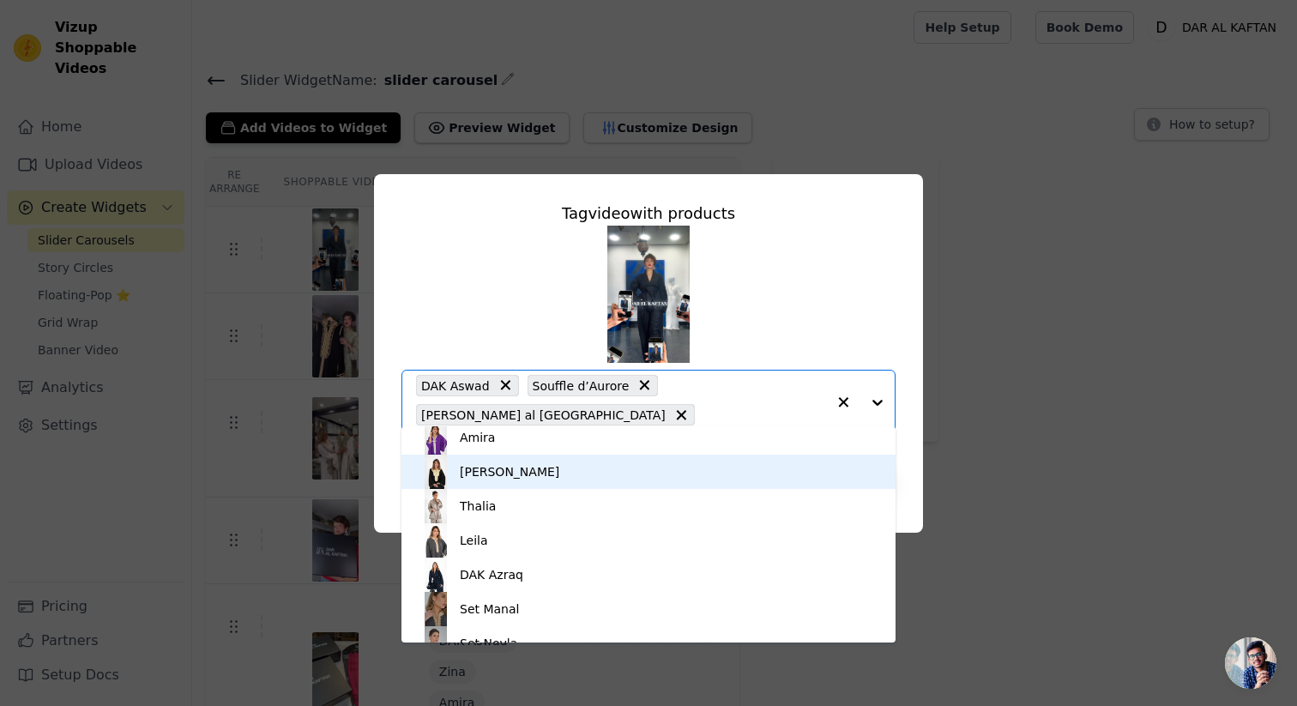
scroll to position [457, 0]
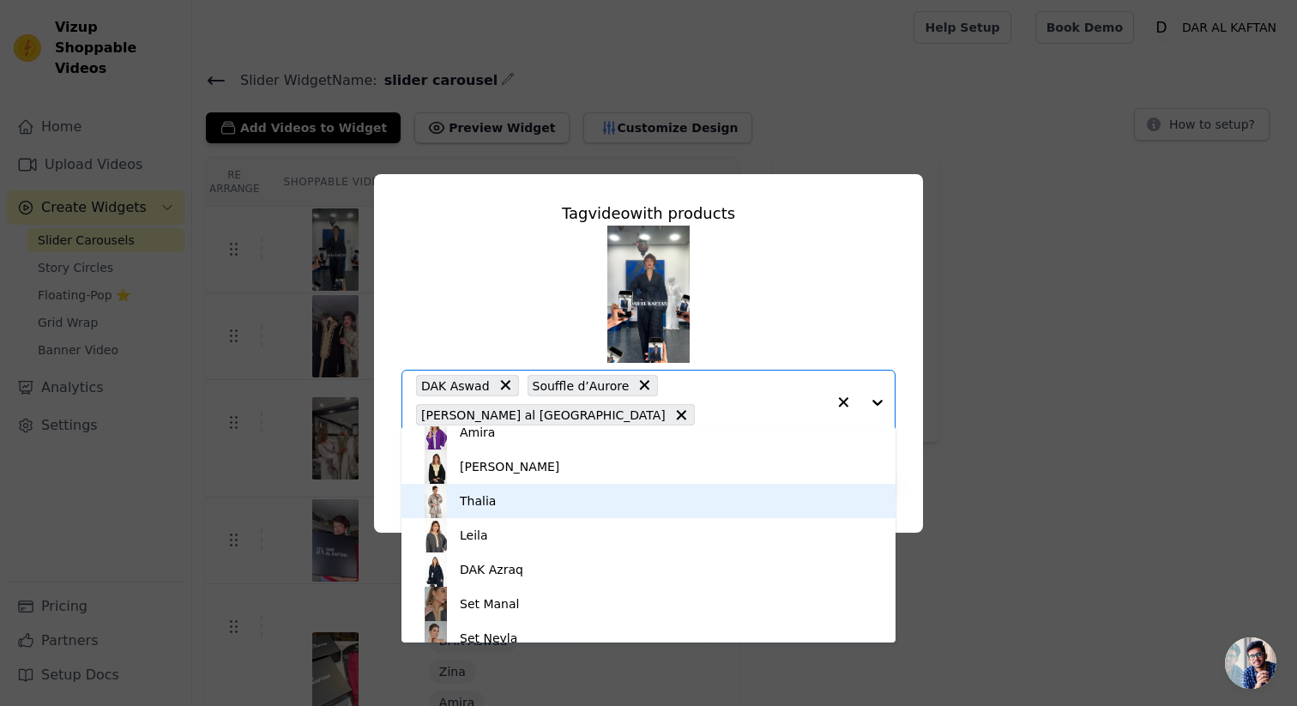
click at [641, 492] on div "Thalia" at bounding box center [649, 501] width 460 height 34
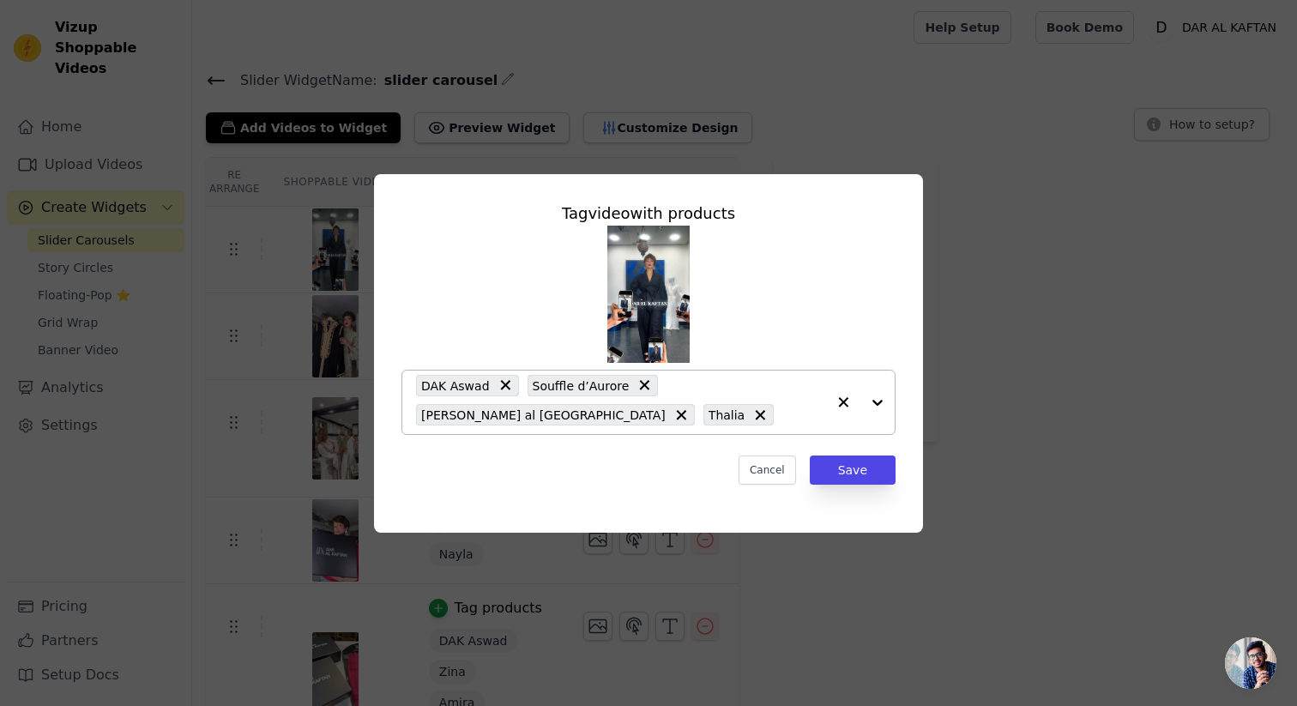
click at [782, 423] on input "text" at bounding box center [804, 415] width 44 height 21
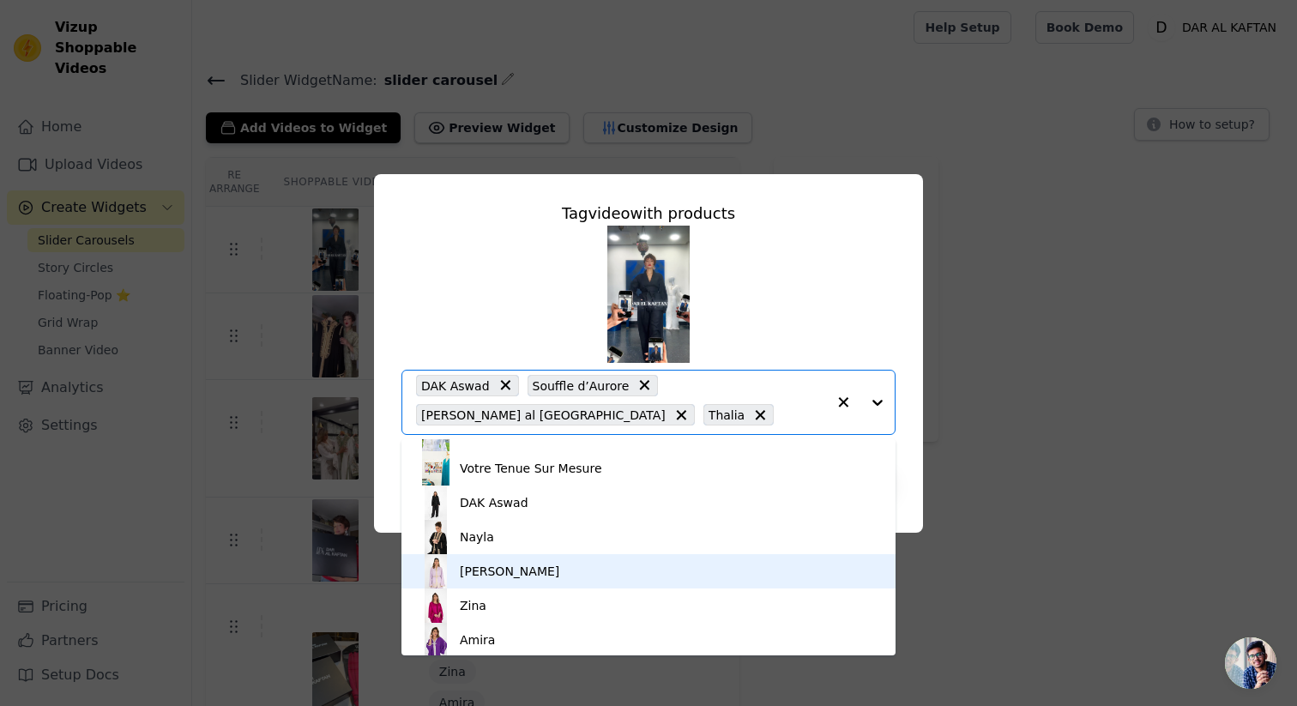
scroll to position [0, 0]
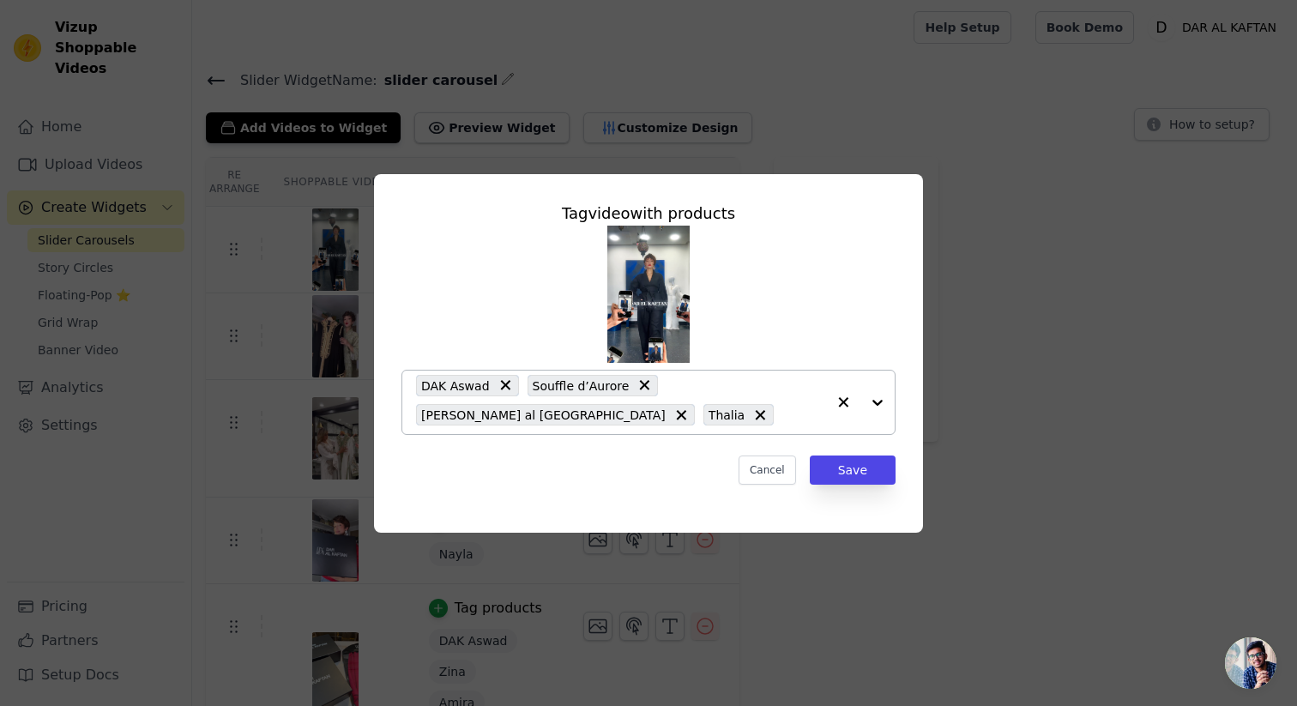
click at [782, 410] on input "text" at bounding box center [804, 415] width 44 height 21
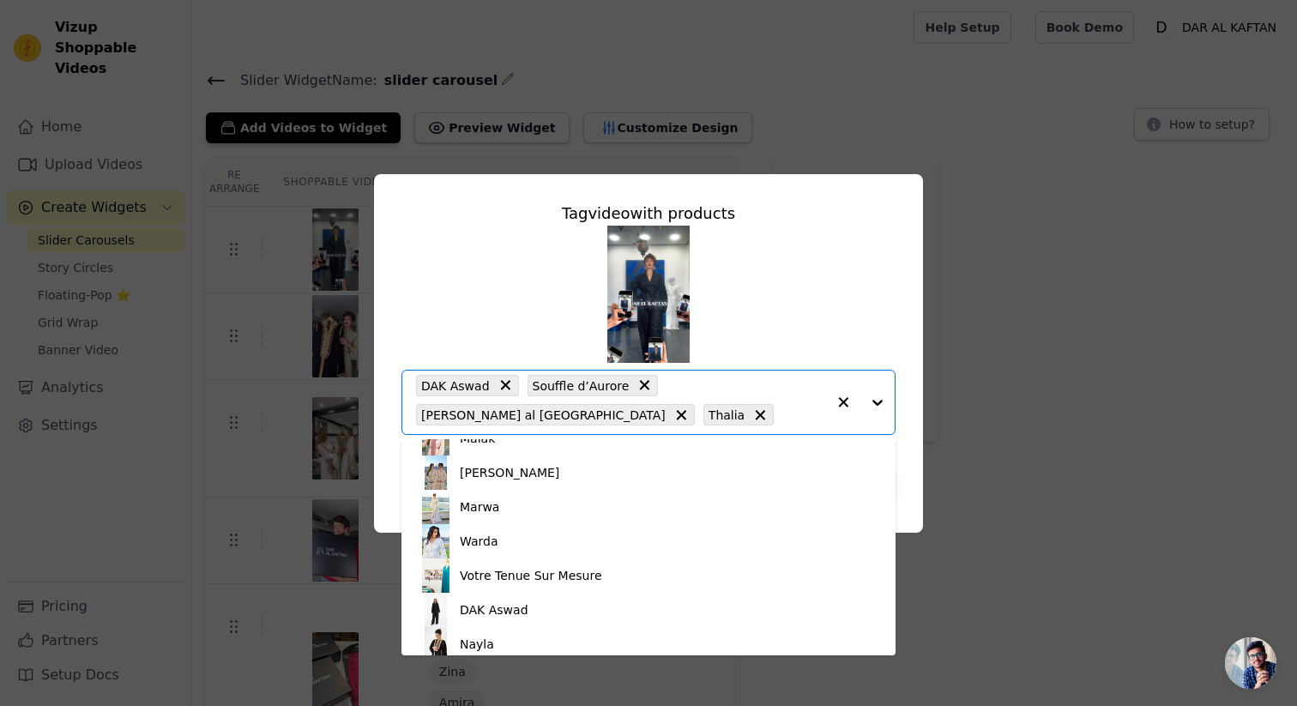
scroll to position [176, 0]
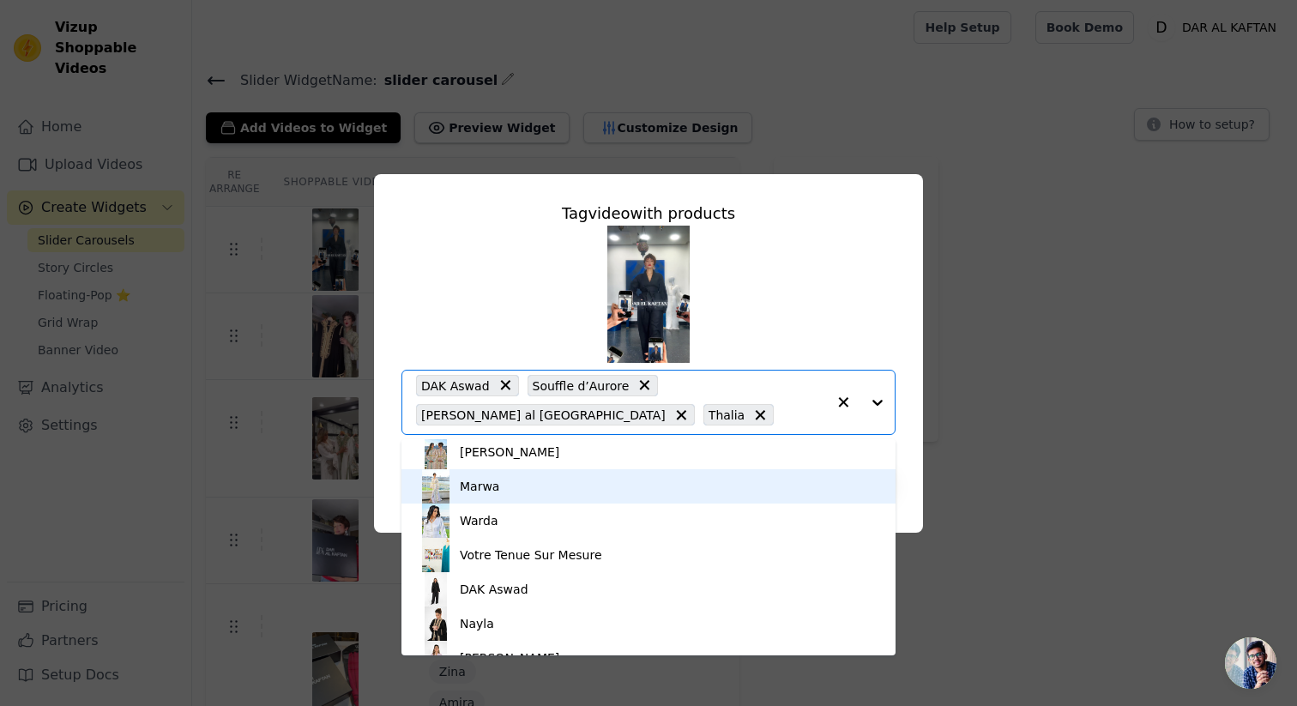
click at [552, 492] on div "Marwa" at bounding box center [649, 486] width 460 height 34
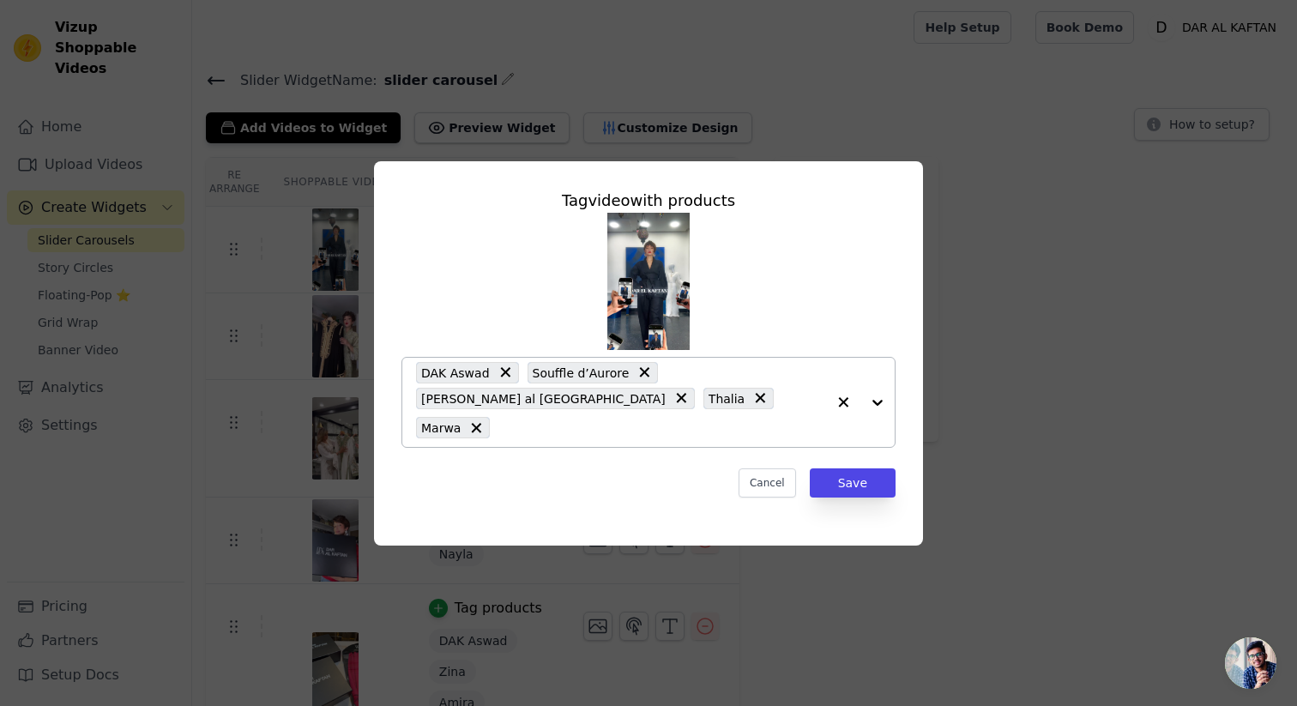
click at [615, 418] on input "text" at bounding box center [662, 428] width 328 height 21
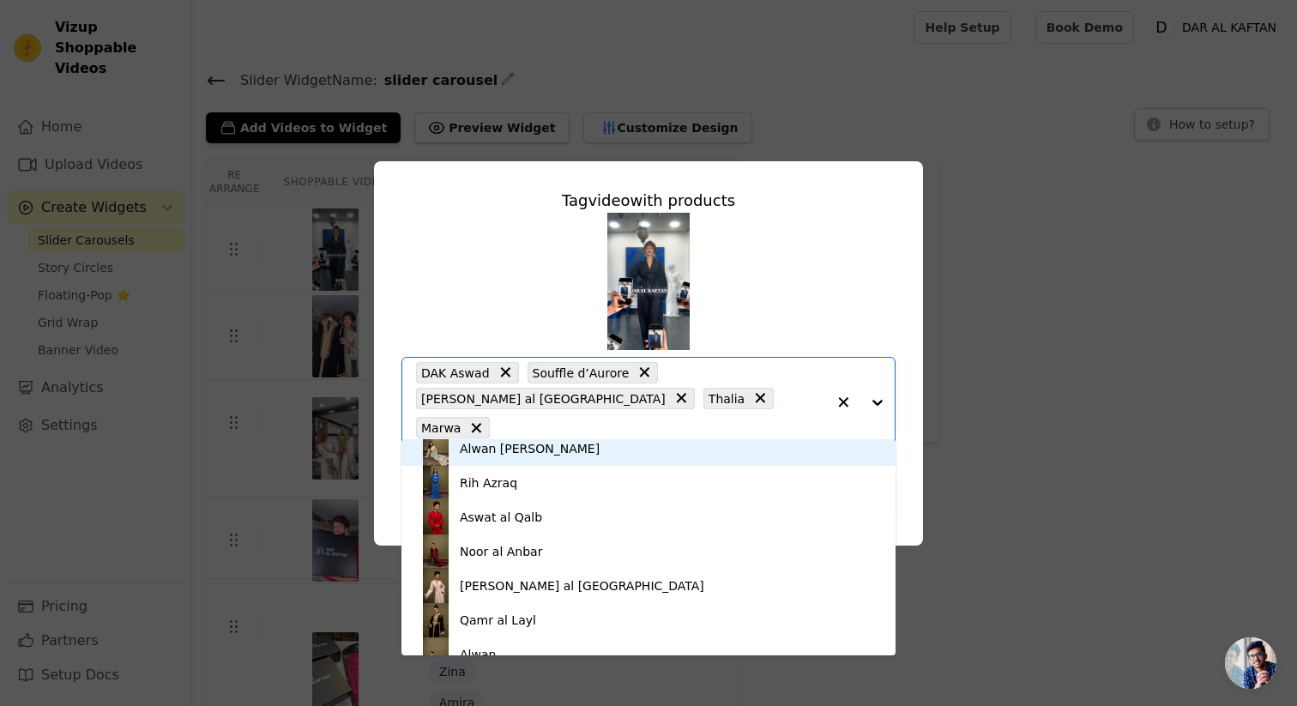
scroll to position [1010, 0]
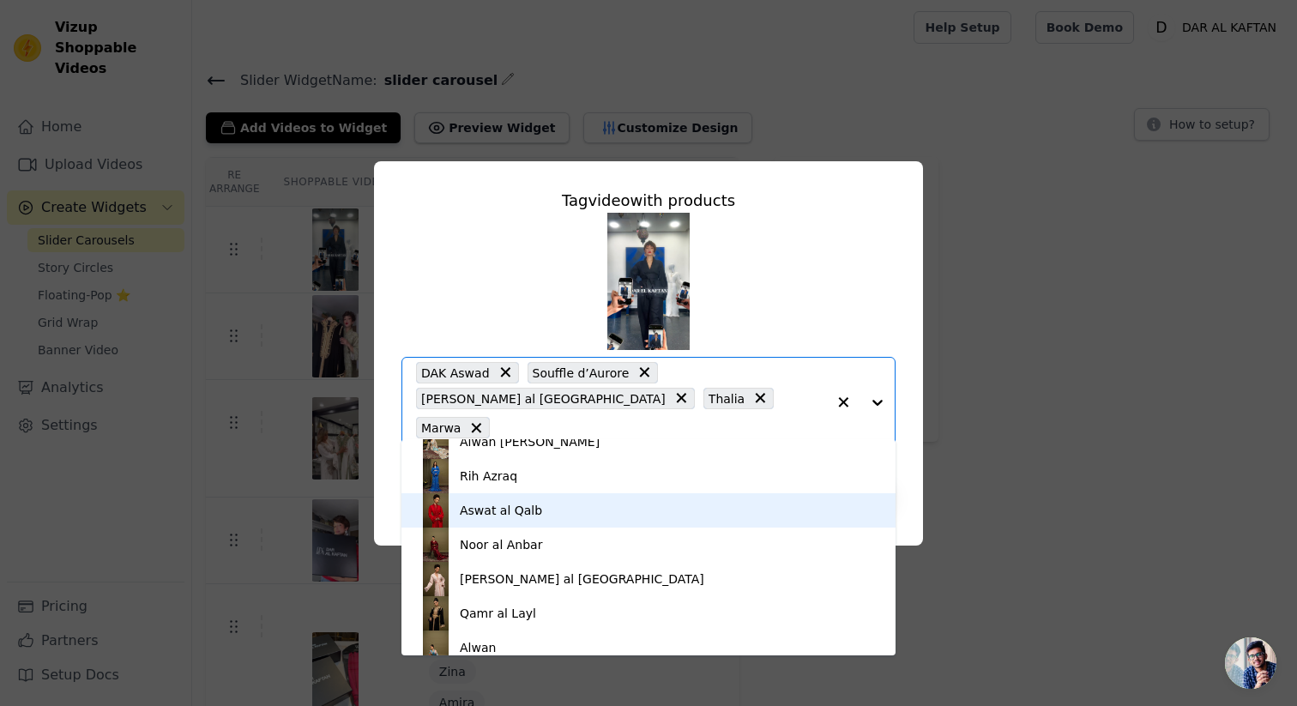
click at [592, 505] on div "Aswat al Qalb" at bounding box center [649, 510] width 460 height 34
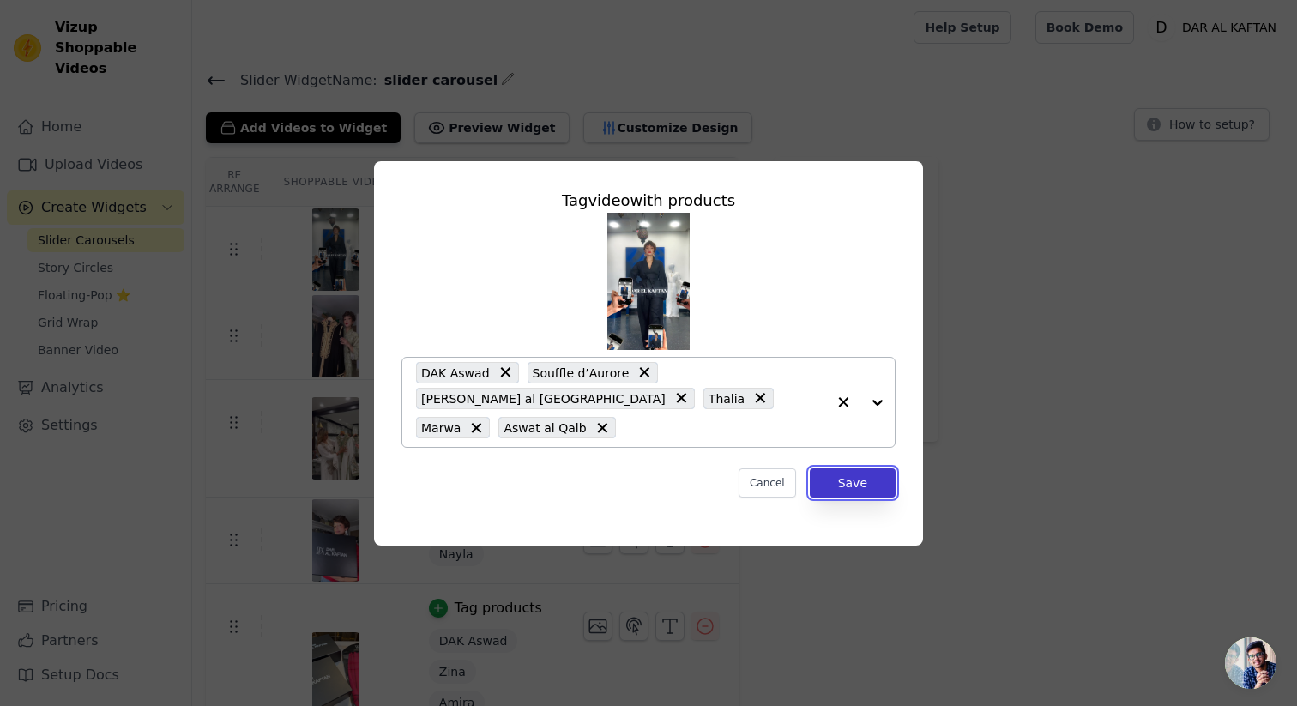
click at [847, 468] on button "Save" at bounding box center [853, 482] width 86 height 29
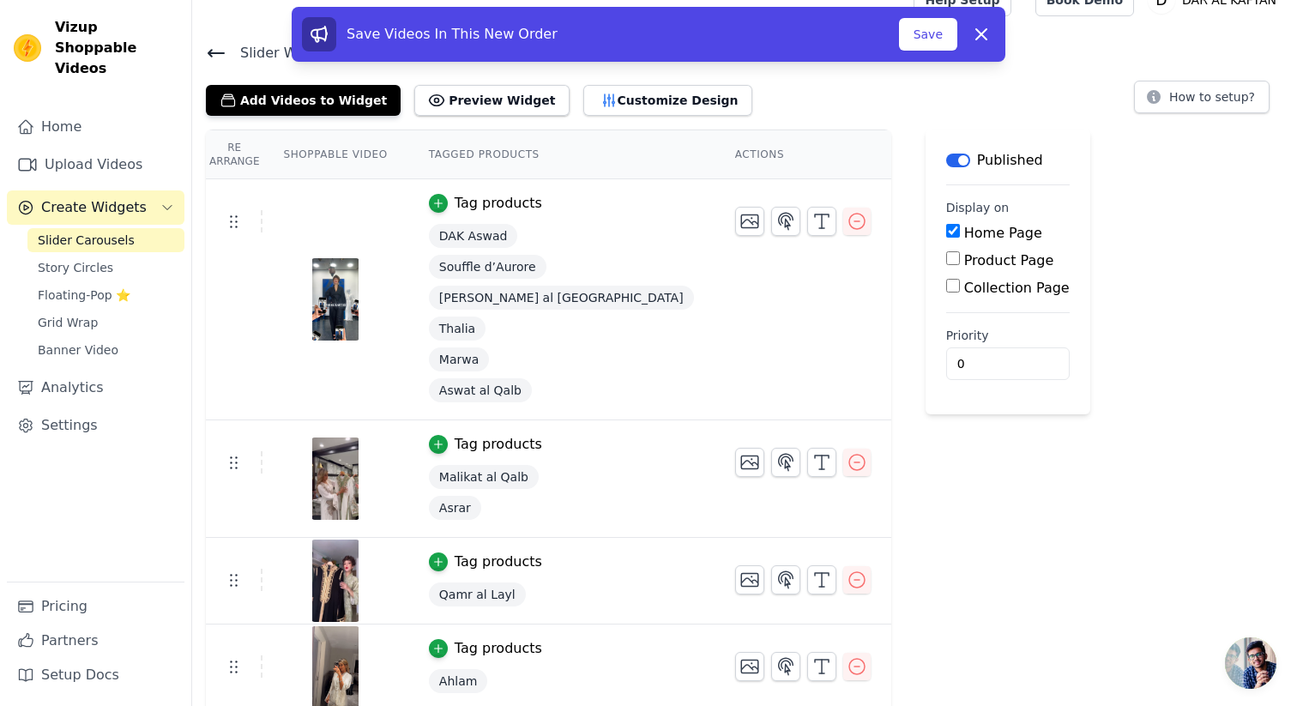
scroll to position [0, 0]
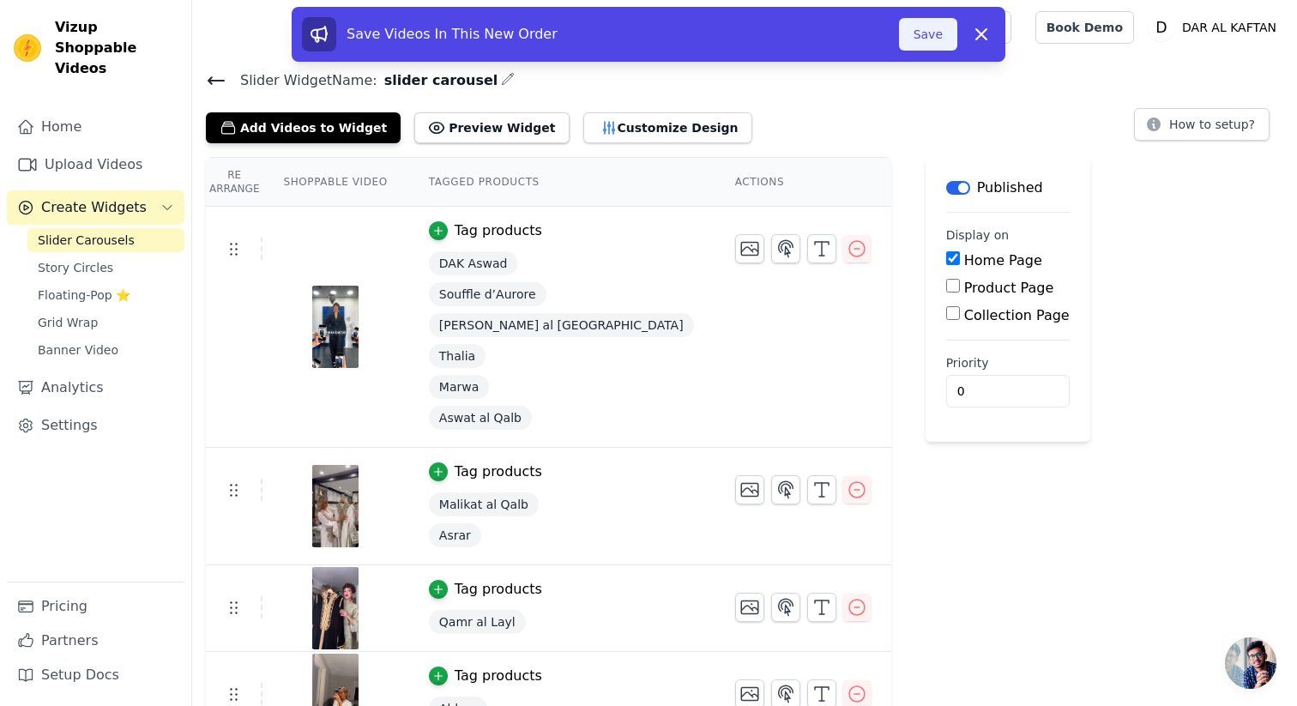
click at [922, 35] on button "Save" at bounding box center [928, 34] width 58 height 33
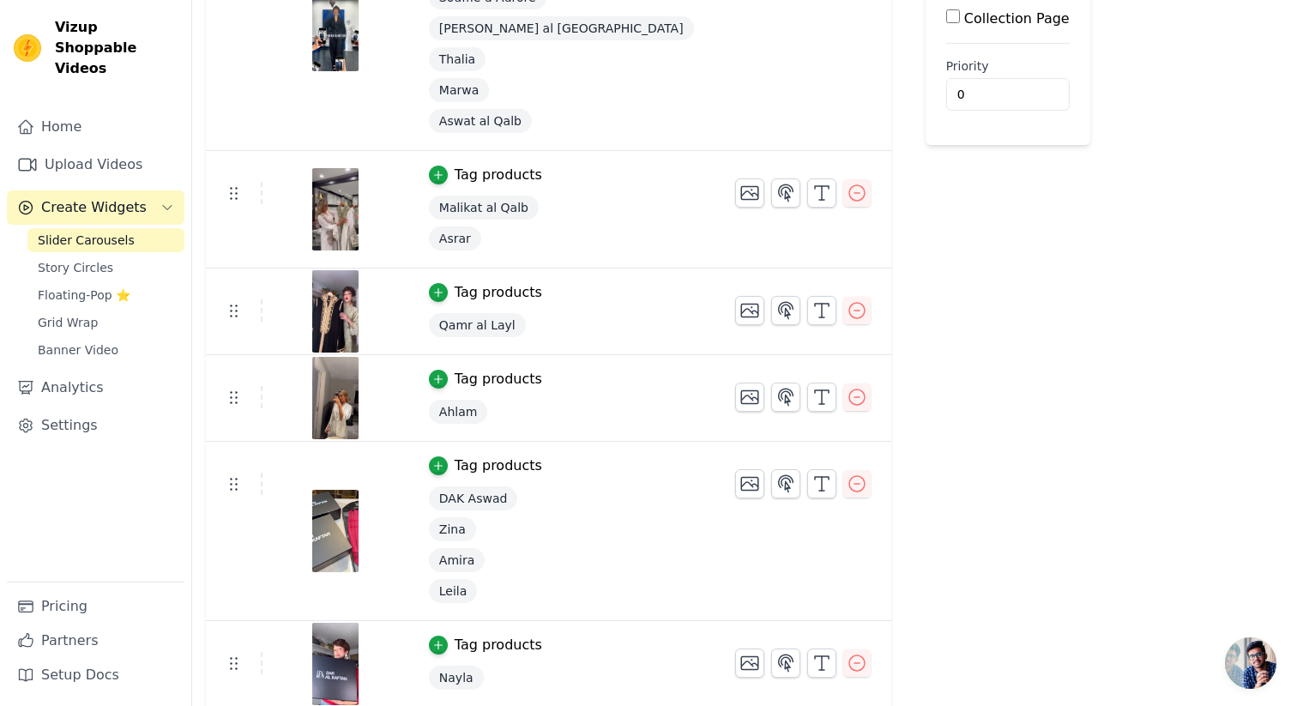
scroll to position [415, 0]
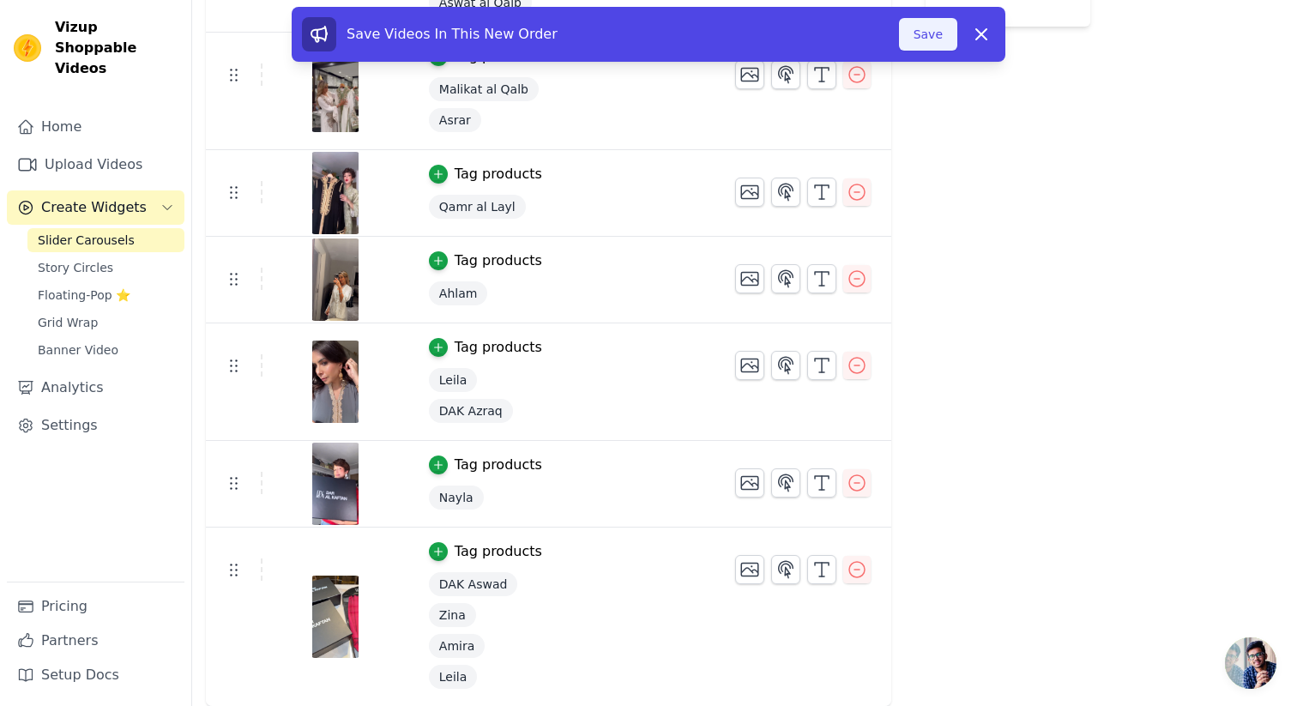
click at [918, 45] on button "Save" at bounding box center [928, 34] width 58 height 33
